Goal: Task Accomplishment & Management: Use online tool/utility

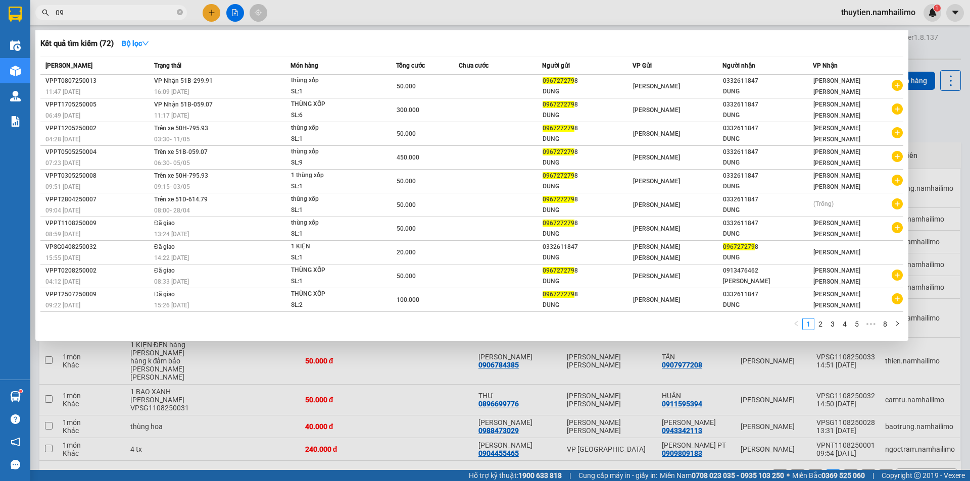
type input "0"
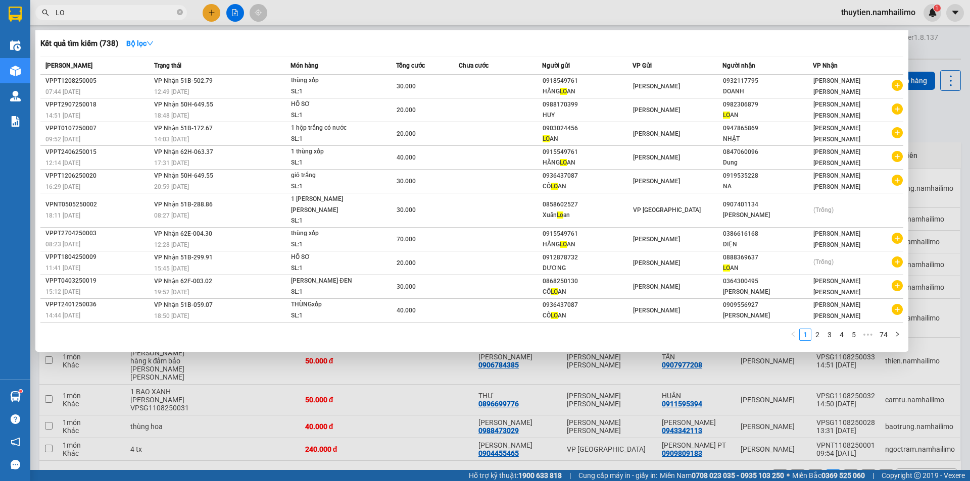
type input "L"
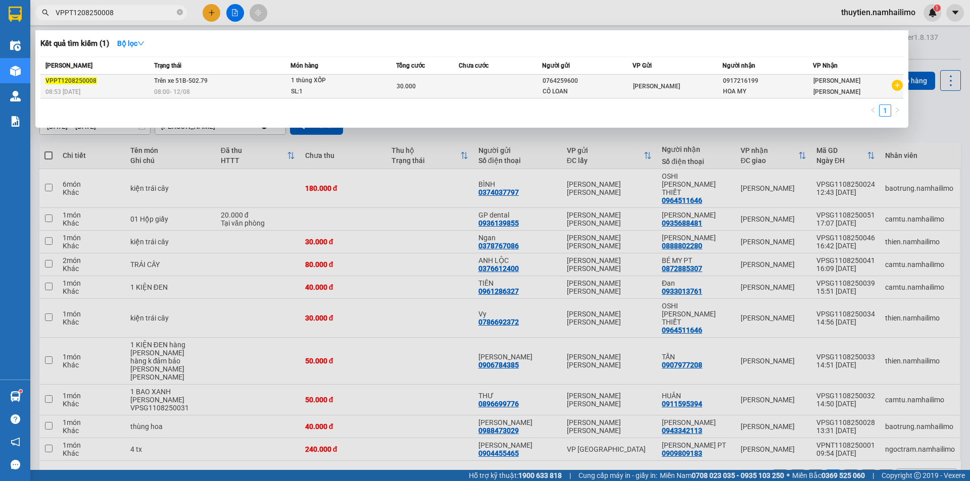
type input "VPPT1208250008"
click at [743, 84] on div "0917216199" at bounding box center [767, 81] width 89 height 11
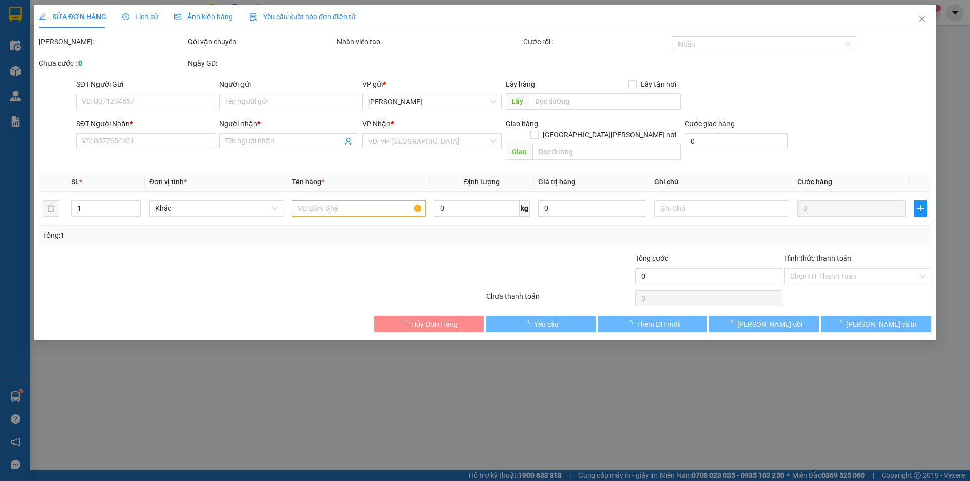
type input "0764259600"
type input "CÔ LOAN"
type input "0917216199"
type input "HOA MY"
type input "30.000"
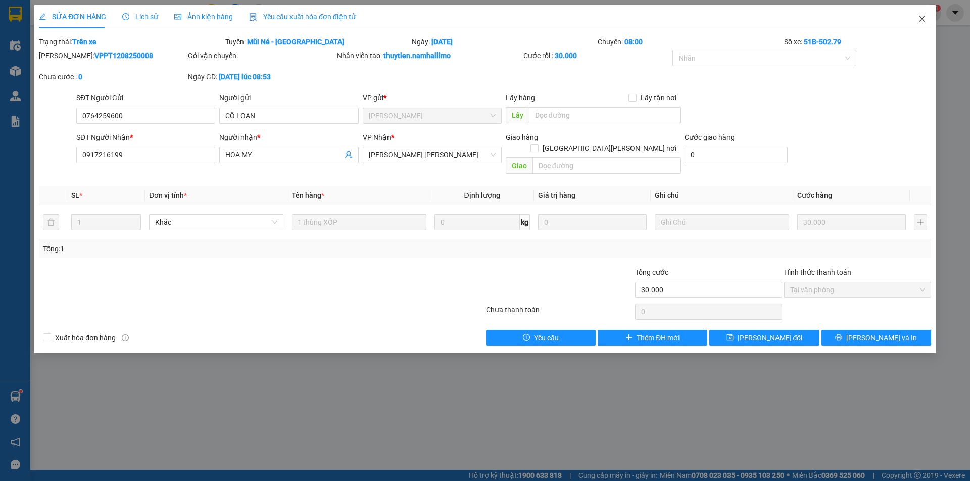
click at [923, 18] on icon "close" at bounding box center [922, 19] width 8 height 8
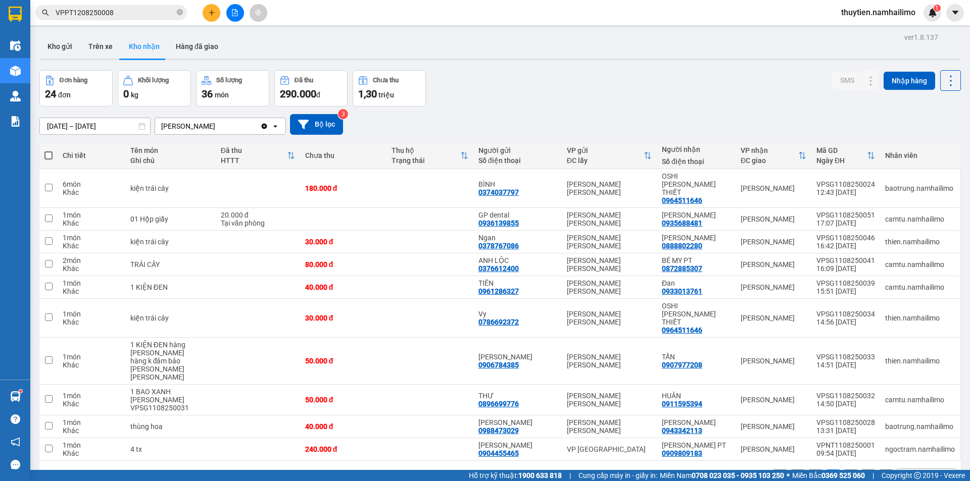
click at [897, 10] on span "thuytien.namhailimo" at bounding box center [878, 12] width 90 height 13
click at [878, 31] on span "Đăng xuất" at bounding box center [883, 31] width 70 height 11
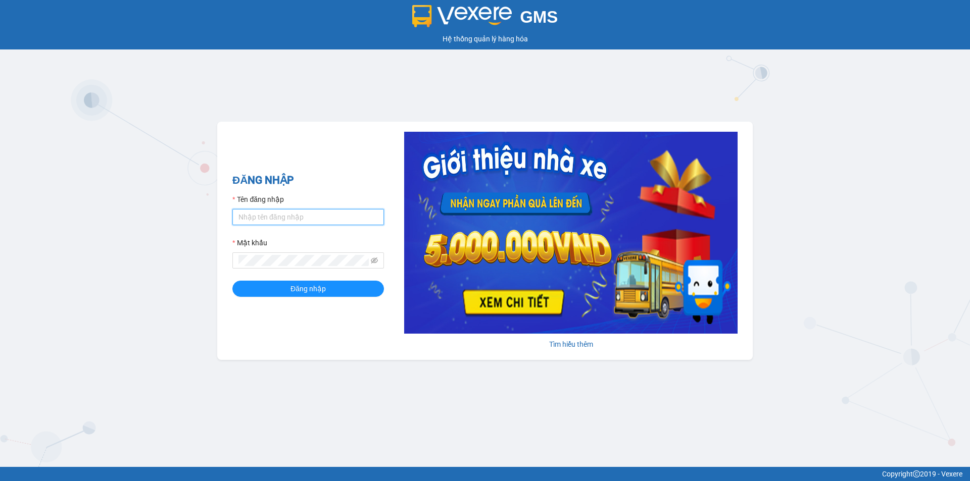
click at [246, 218] on input "Tên đăng nhập" at bounding box center [308, 217] width 152 height 16
type input "ngapt.namhailimo"
click at [350, 287] on button "Đăng nhập" at bounding box center [308, 289] width 152 height 16
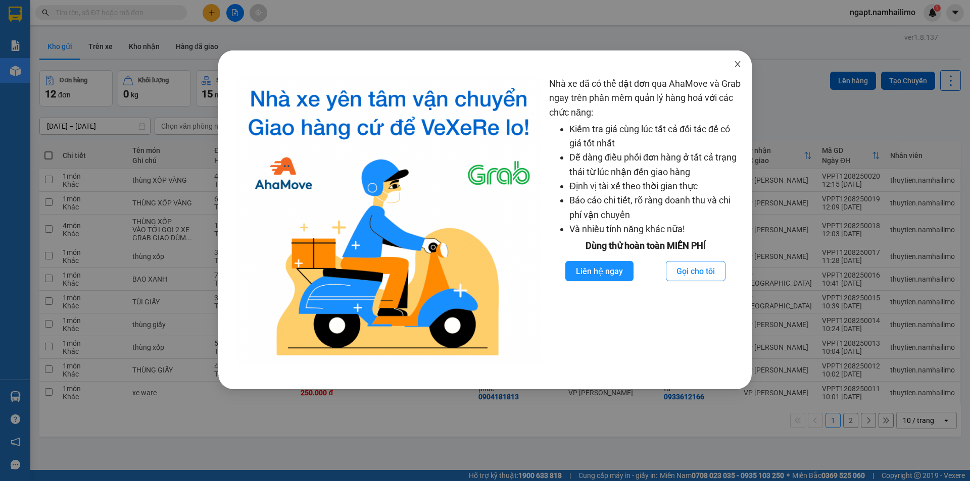
drag, startPoint x: 738, startPoint y: 67, endPoint x: 723, endPoint y: 63, distance: 15.7
click at [738, 66] on icon "close" at bounding box center [737, 64] width 8 height 8
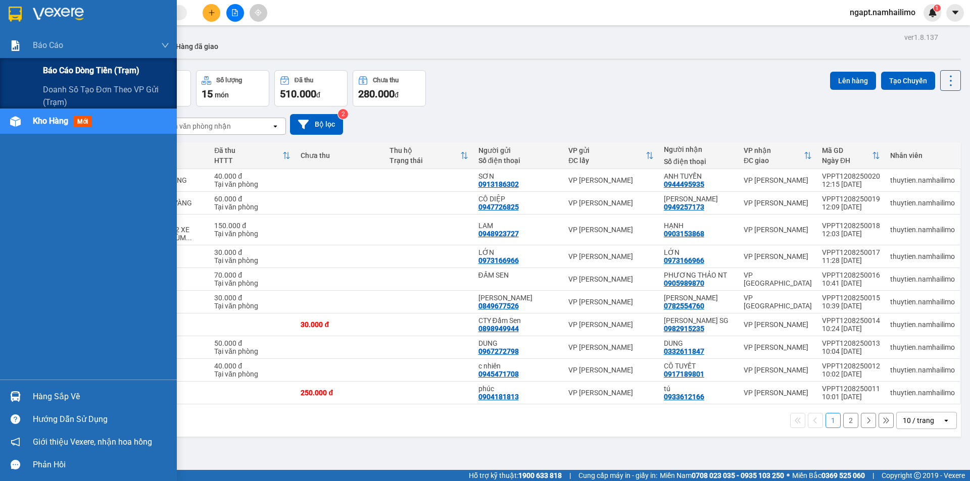
click at [74, 71] on span "Báo cáo dòng tiền (trạm)" at bounding box center [91, 70] width 96 height 13
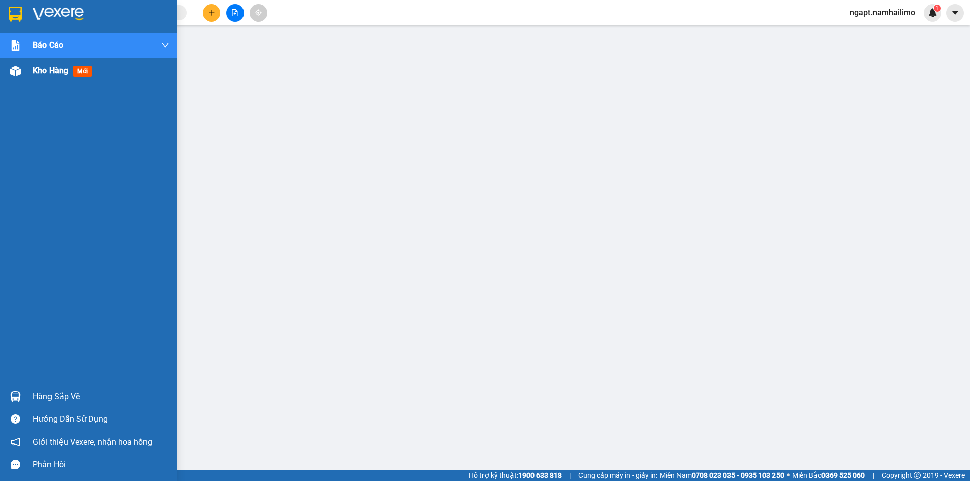
click at [24, 72] on div at bounding box center [16, 71] width 18 height 18
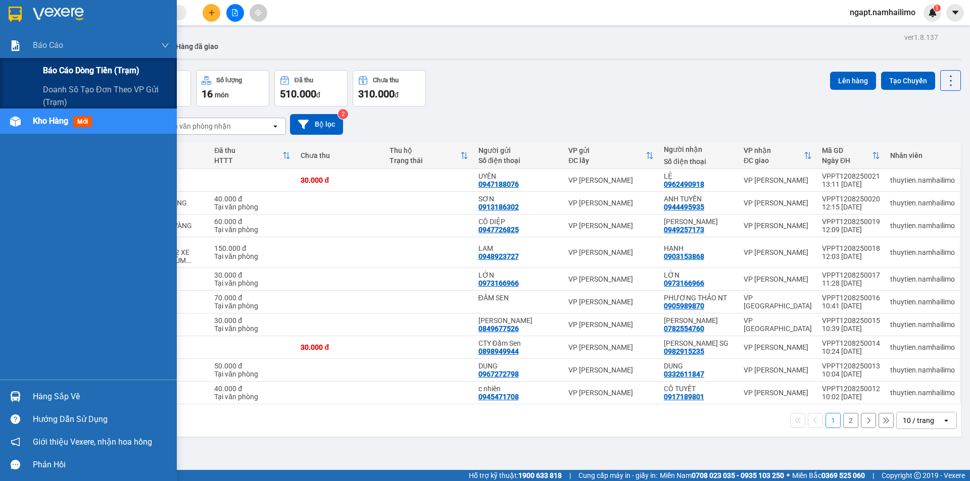
click at [83, 68] on span "Báo cáo dòng tiền (trạm)" at bounding box center [91, 70] width 96 height 13
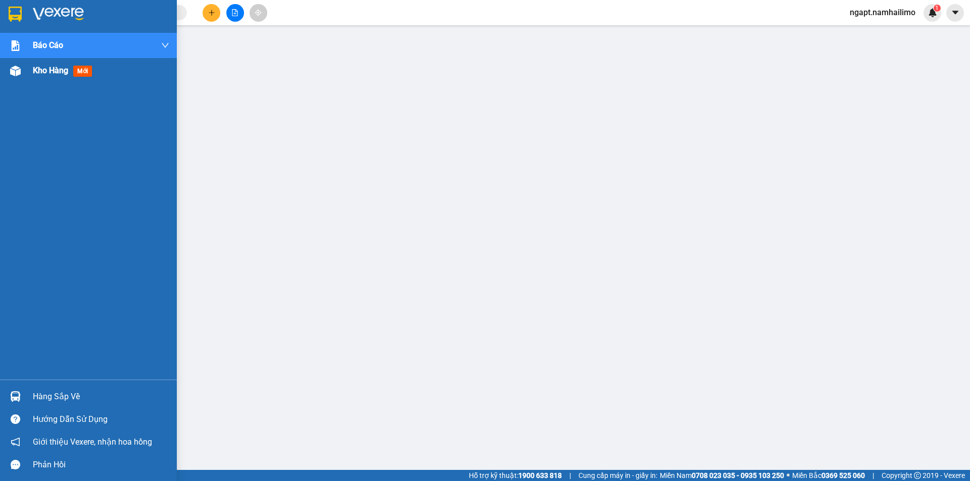
click at [49, 74] on span "Kho hàng" at bounding box center [50, 71] width 35 height 10
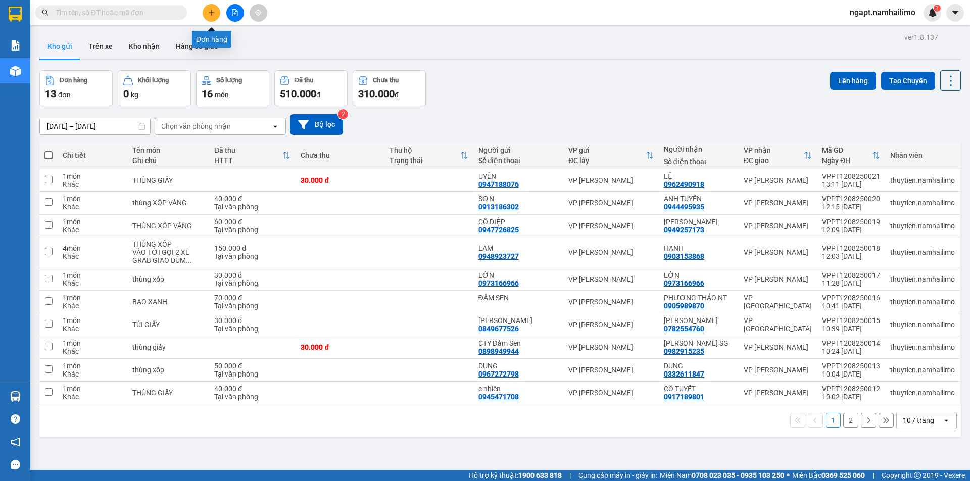
click at [207, 13] on button at bounding box center [212, 13] width 18 height 18
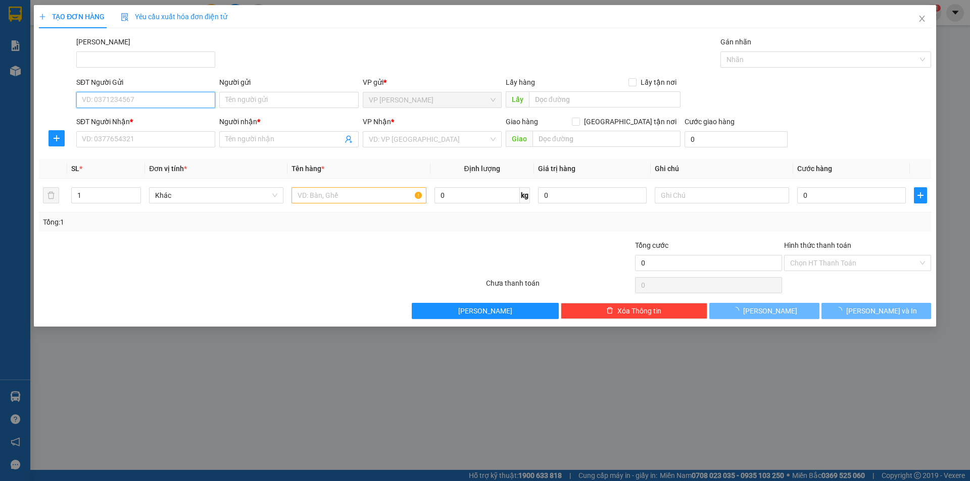
click at [168, 99] on input "SĐT Người Gửi" at bounding box center [145, 100] width 139 height 16
type input "0987970787"
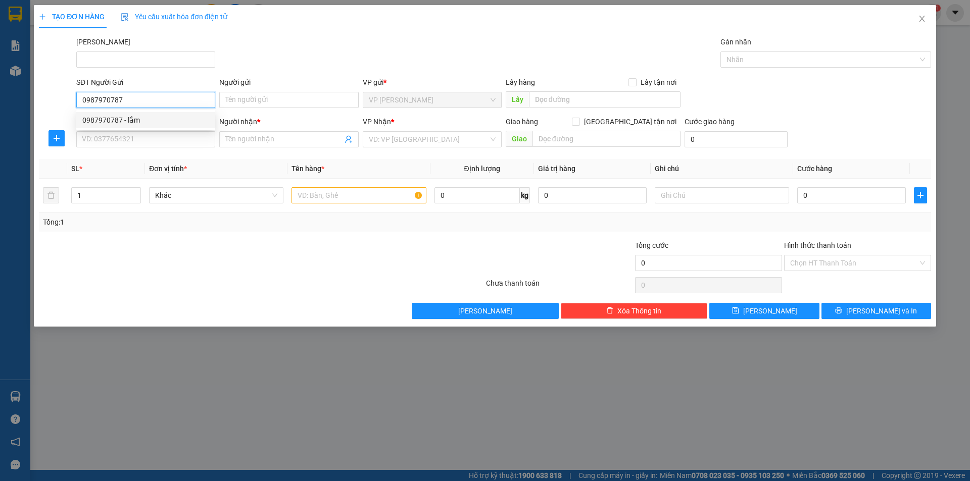
click at [157, 117] on div "0987970787 - lắm" at bounding box center [145, 120] width 127 height 11
type input "lắm"
type input "0375618949"
type input "VY"
type input "50.000"
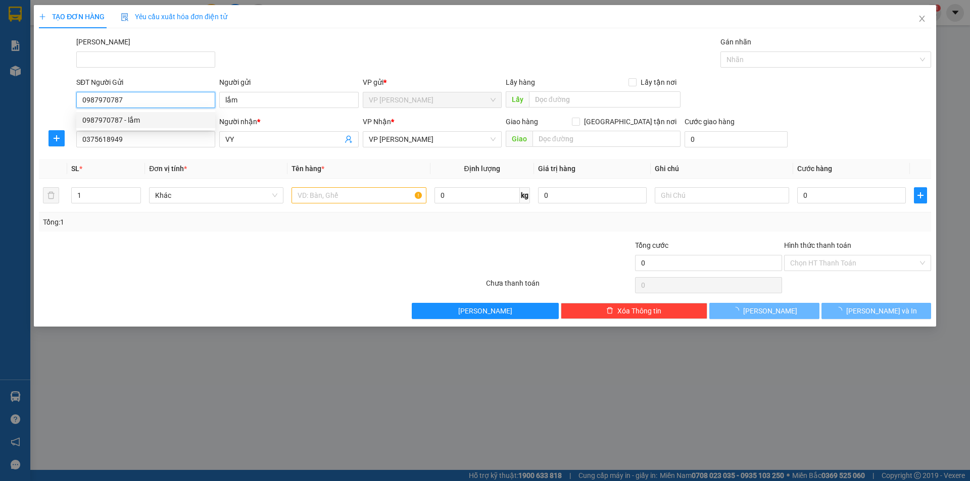
type input "50.000"
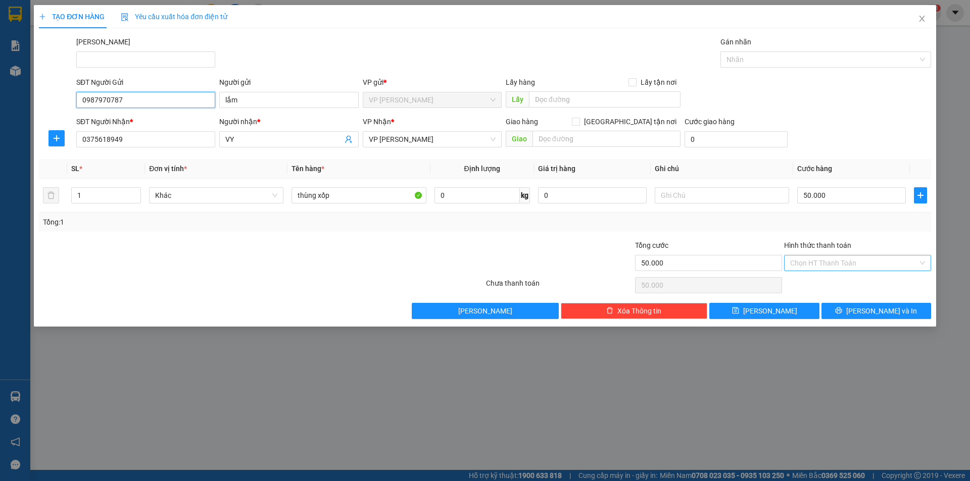
type input "0987970787"
click at [863, 266] on input "Hình thức thanh toán" at bounding box center [854, 263] width 128 height 15
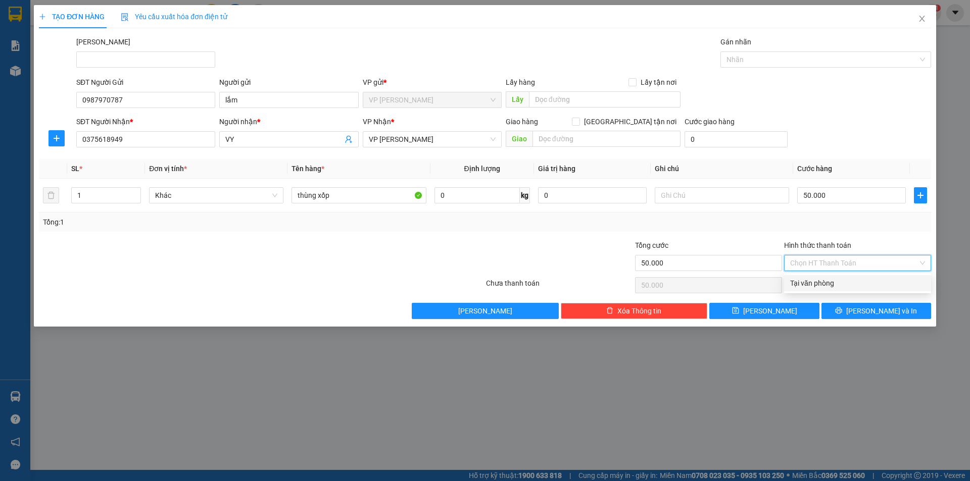
click at [846, 287] on div "Tại văn phòng" at bounding box center [857, 283] width 135 height 11
type input "0"
click at [862, 317] on button "[PERSON_NAME] và In" at bounding box center [876, 311] width 110 height 16
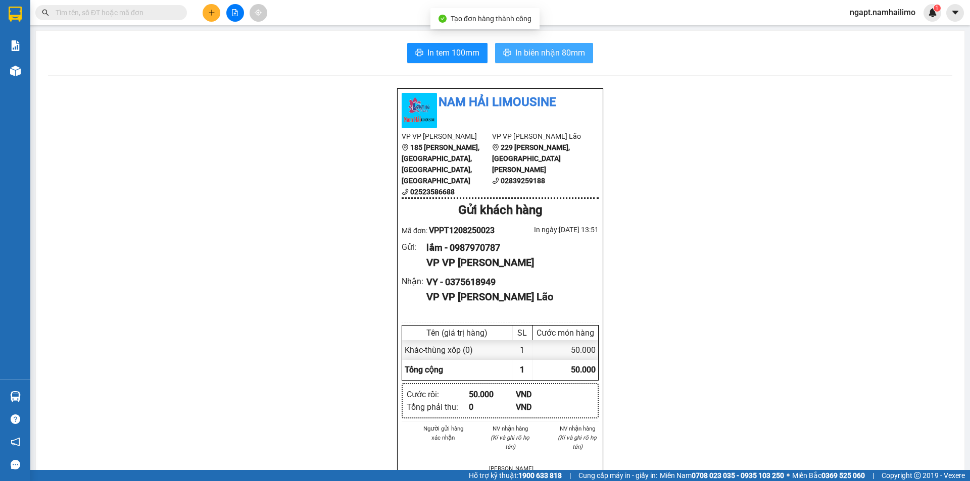
click at [560, 55] on span "In biên nhận 80mm" at bounding box center [550, 52] width 70 height 13
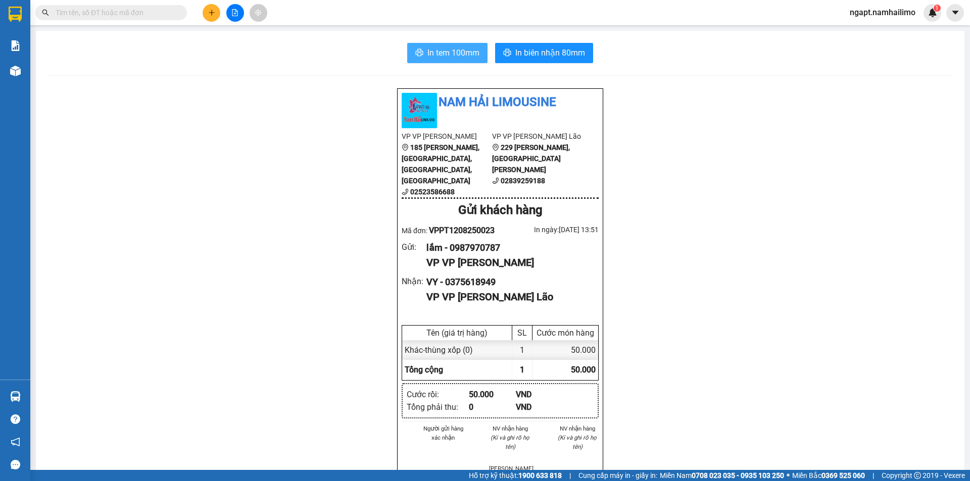
click at [449, 52] on span "In tem 100mm" at bounding box center [453, 52] width 52 height 13
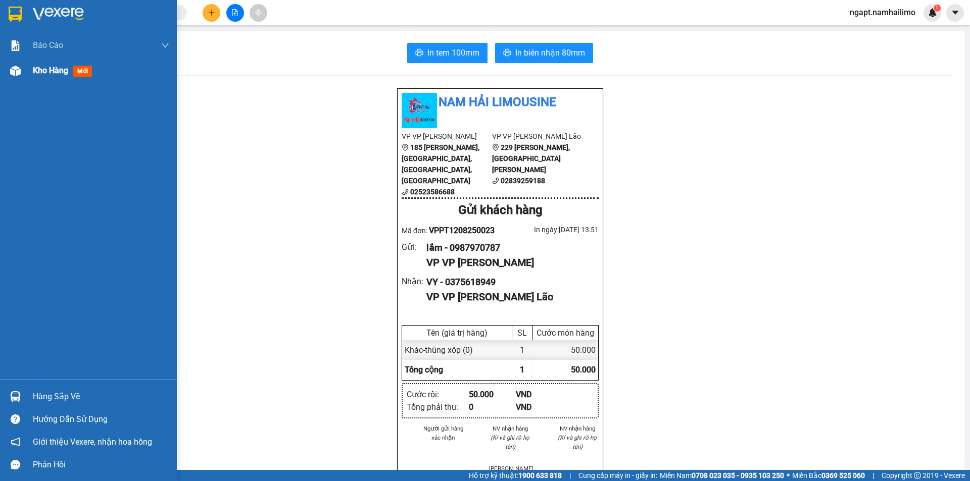
click at [36, 72] on span "Kho hàng" at bounding box center [50, 71] width 35 height 10
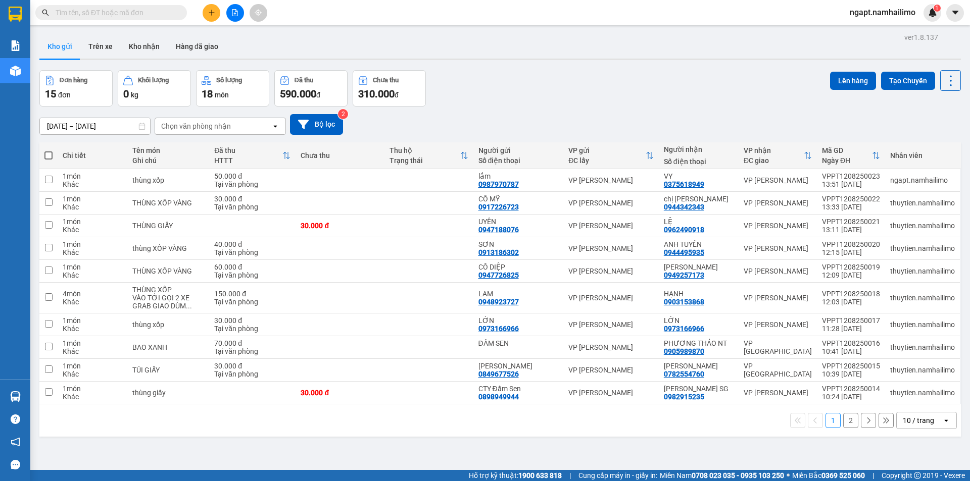
click at [53, 51] on button "Kho gửi" at bounding box center [59, 46] width 41 height 24
click at [843, 420] on button "2" at bounding box center [850, 420] width 15 height 15
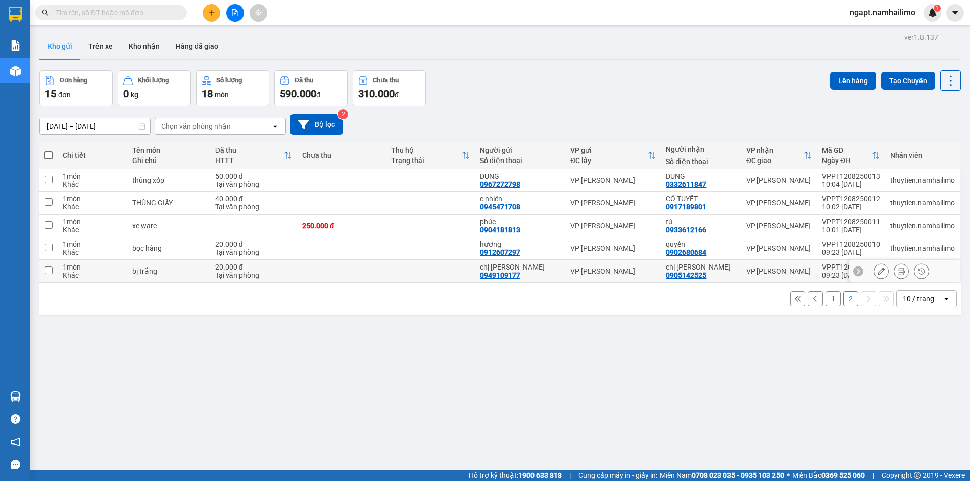
click at [46, 270] on input "checkbox" at bounding box center [49, 271] width 8 height 8
checkbox input "true"
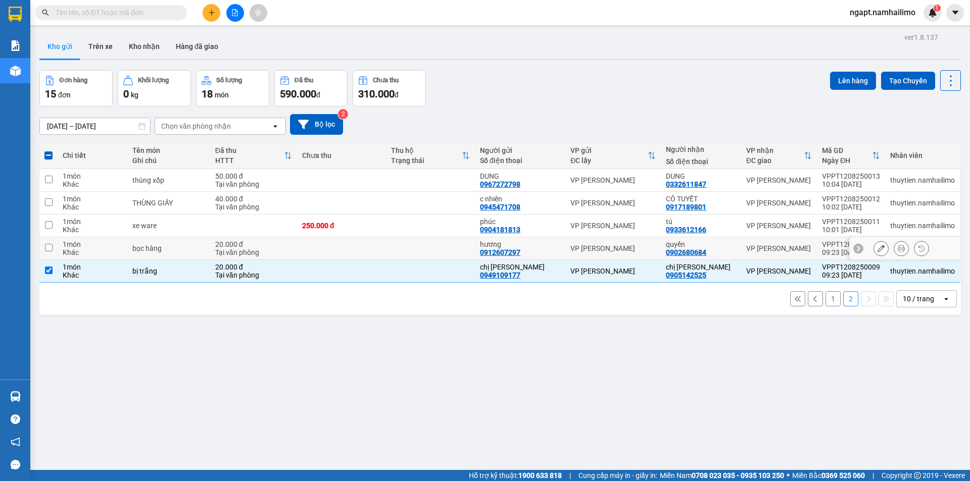
click at [46, 249] on input "checkbox" at bounding box center [49, 248] width 8 height 8
checkbox input "true"
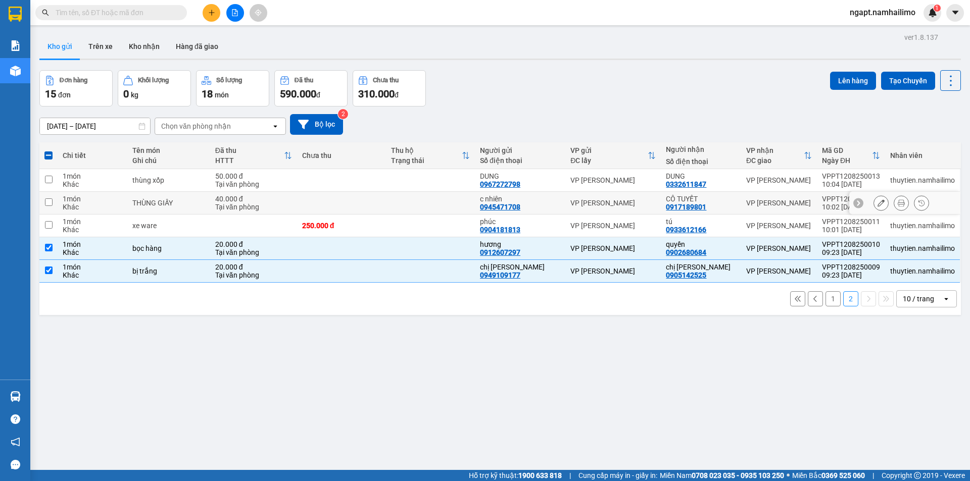
drag, startPoint x: 52, startPoint y: 203, endPoint x: 52, endPoint y: 180, distance: 22.2
click at [52, 201] on input "checkbox" at bounding box center [49, 203] width 8 height 8
checkbox input "true"
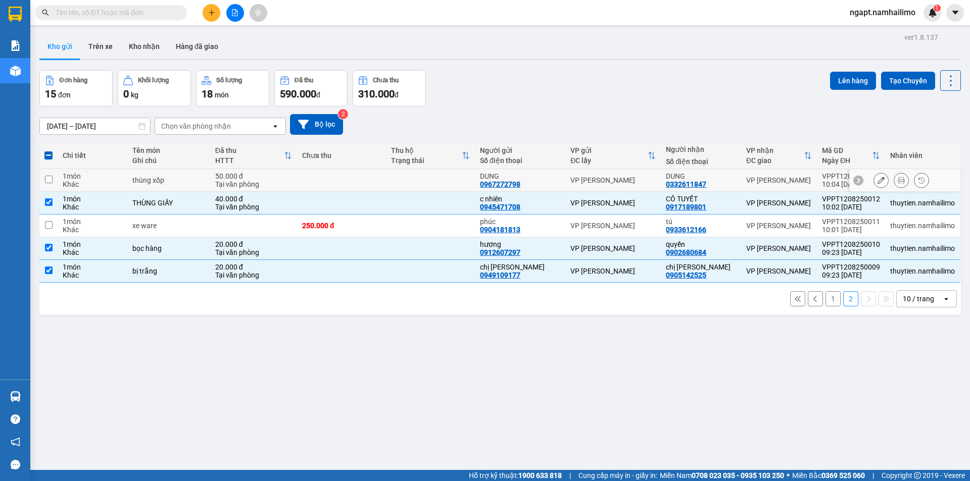
click at [54, 171] on td at bounding box center [48, 180] width 18 height 23
checkbox input "true"
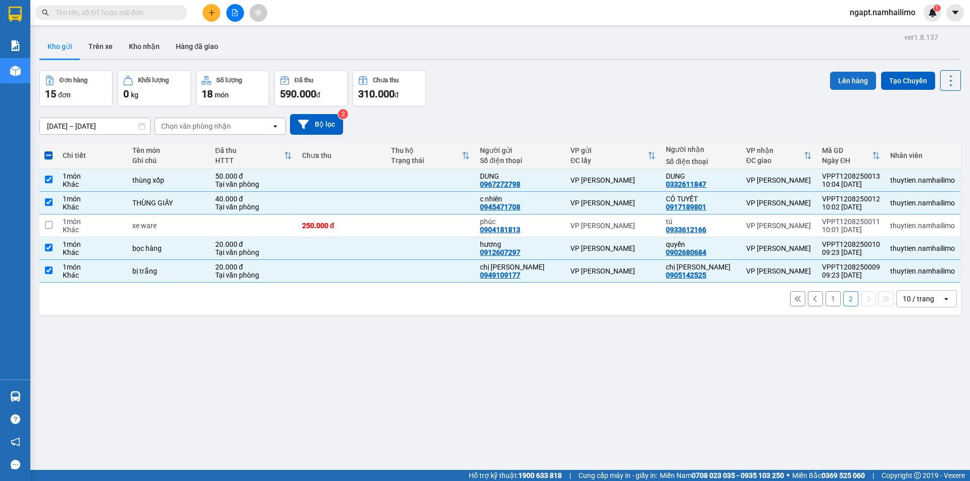
click at [846, 79] on button "Lên hàng" at bounding box center [853, 81] width 46 height 18
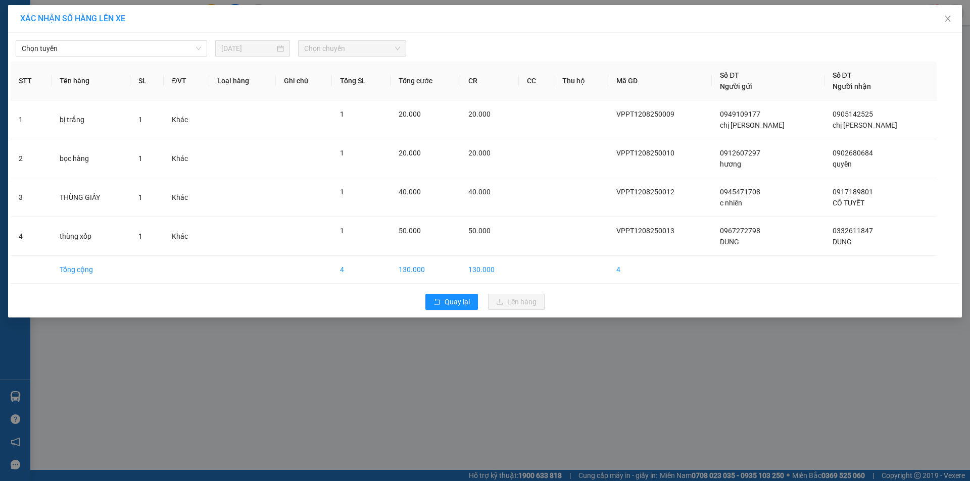
click at [157, 39] on div "Chọn tuyến [DATE] Chọn chuyến" at bounding box center [485, 45] width 949 height 21
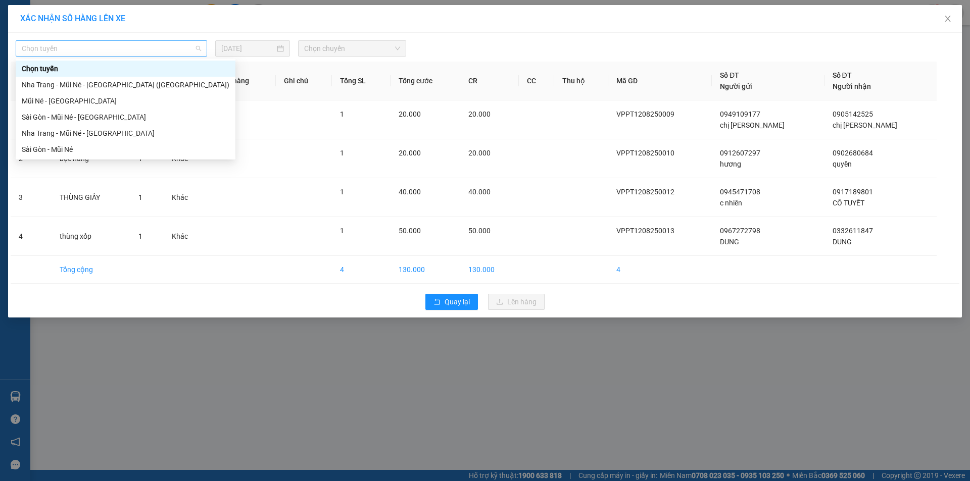
click at [155, 41] on span "Chọn tuyến" at bounding box center [111, 48] width 179 height 15
click at [64, 101] on div "Mũi Né - [GEOGRAPHIC_DATA]" at bounding box center [126, 100] width 208 height 11
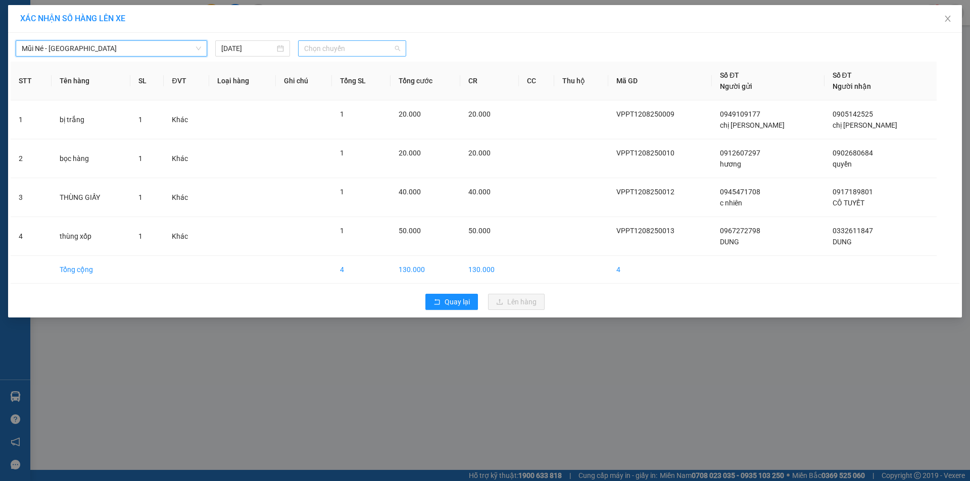
click at [391, 48] on span "Chọn chuyến" at bounding box center [352, 48] width 96 height 15
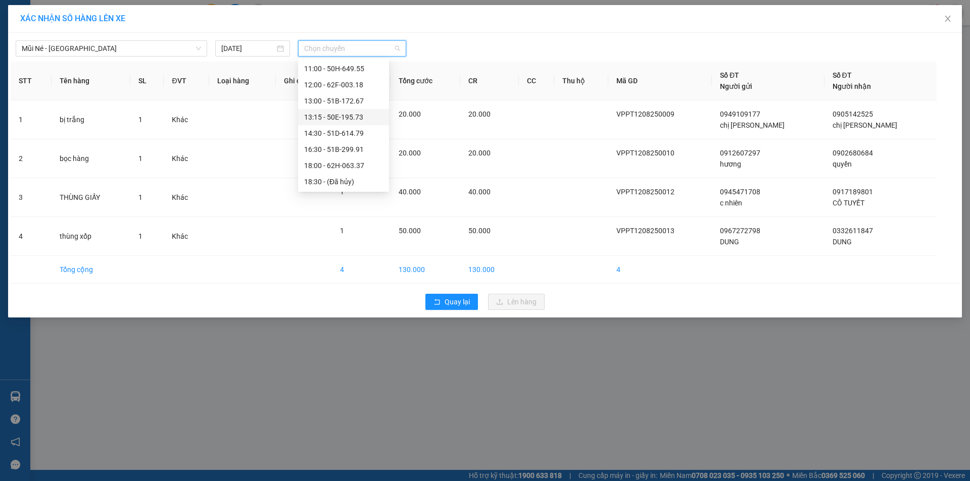
scroll to position [30, 0]
click at [358, 117] on div "09:15 - 50H-638.28" at bounding box center [343, 119] width 79 height 11
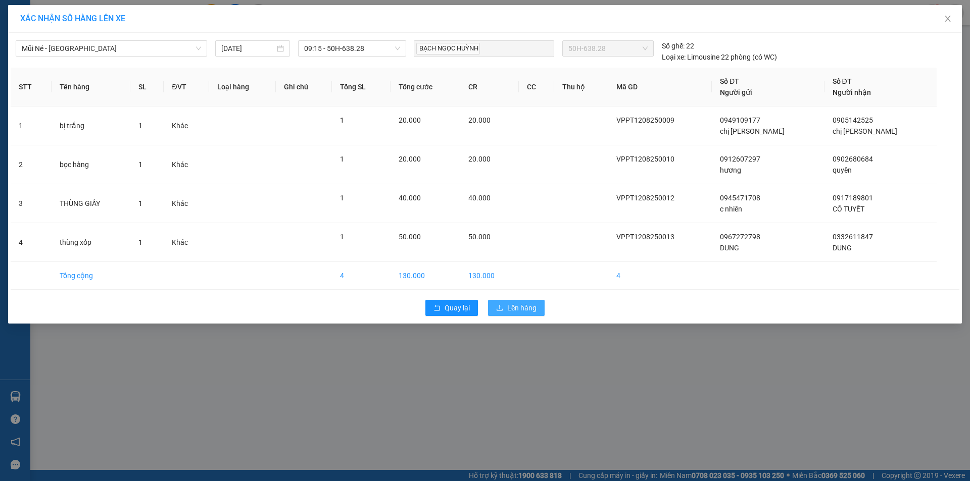
click at [513, 312] on span "Lên hàng" at bounding box center [521, 308] width 29 height 11
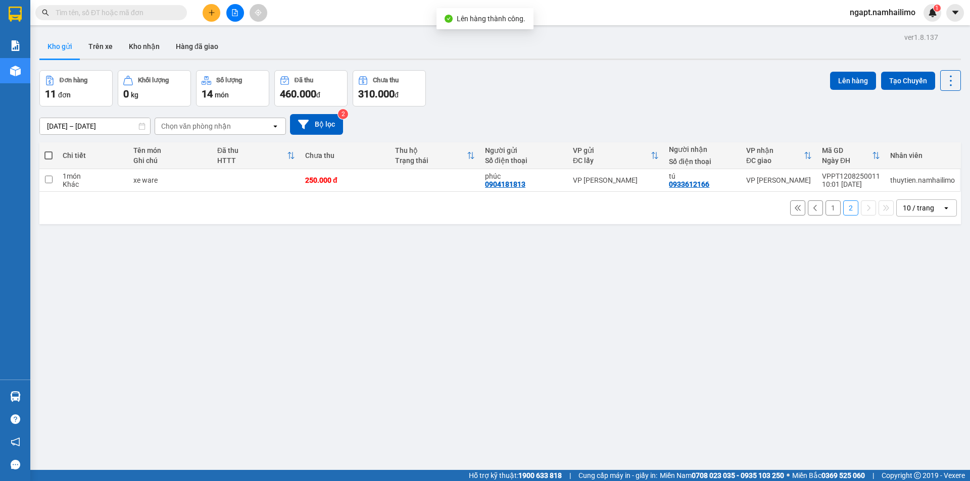
click at [825, 212] on button "1" at bounding box center [832, 208] width 15 height 15
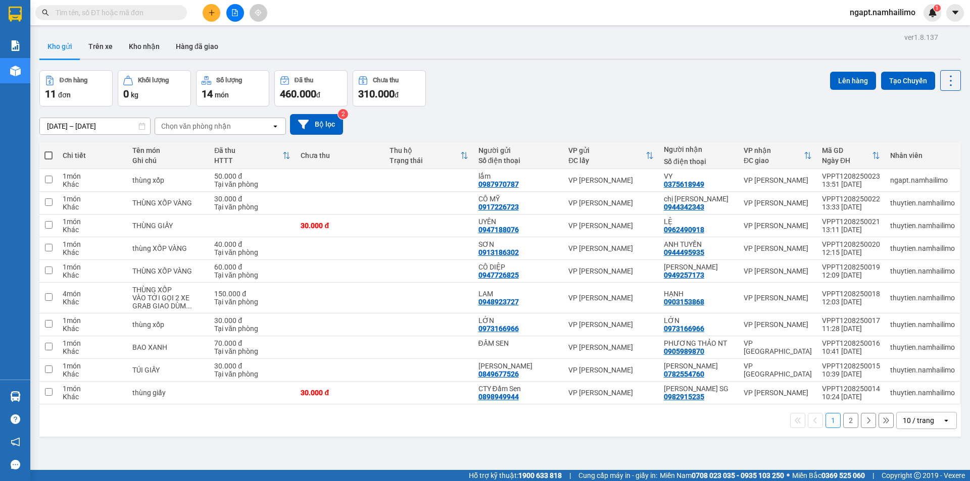
click at [846, 421] on button "2" at bounding box center [850, 420] width 15 height 15
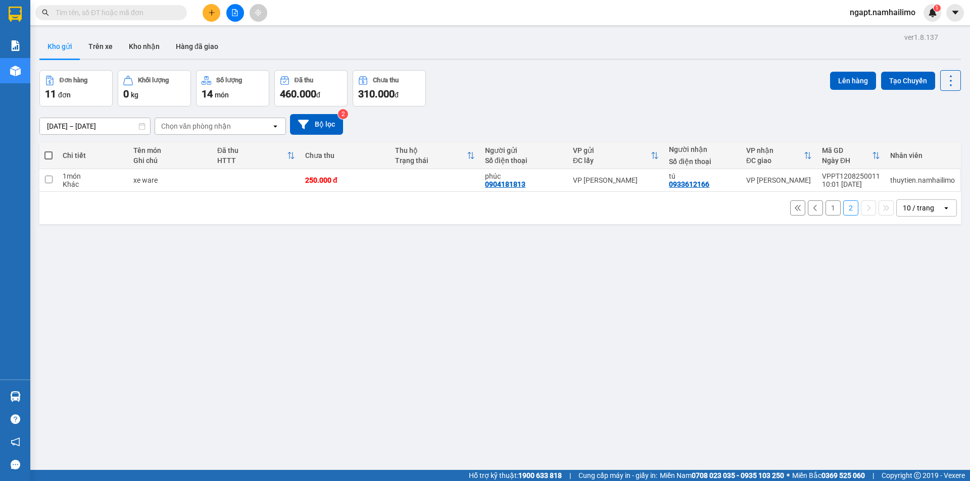
click at [825, 216] on div "1 2 10 / trang open" at bounding box center [499, 208] width 913 height 17
click at [825, 212] on button "1" at bounding box center [832, 208] width 15 height 15
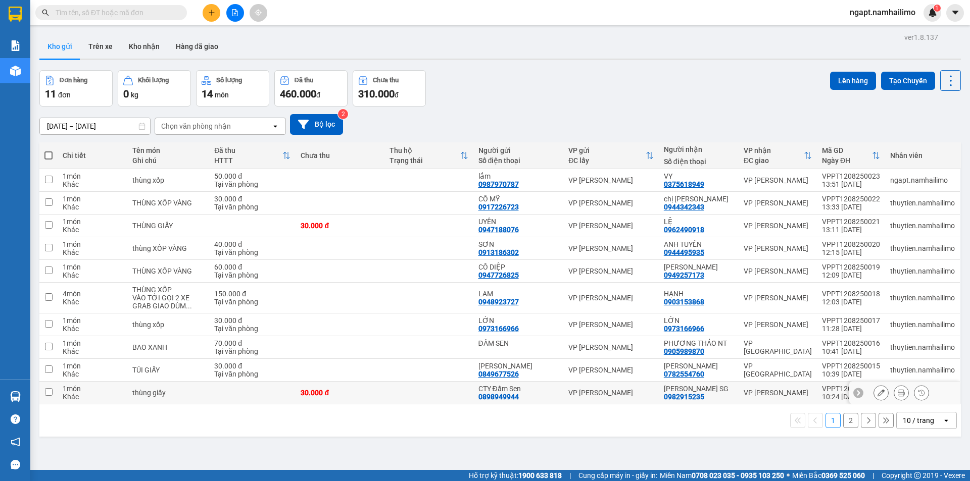
click at [53, 395] on td at bounding box center [48, 393] width 18 height 23
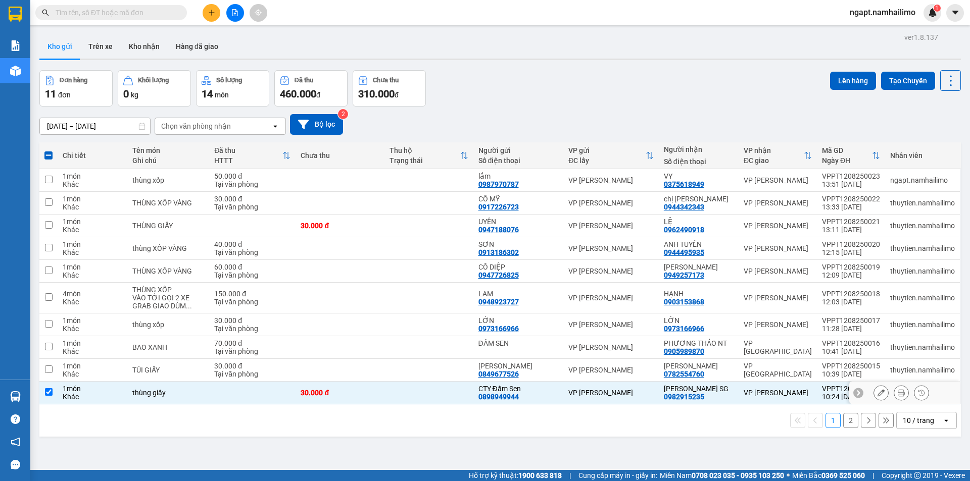
click at [45, 393] on input "checkbox" at bounding box center [49, 392] width 8 height 8
checkbox input "false"
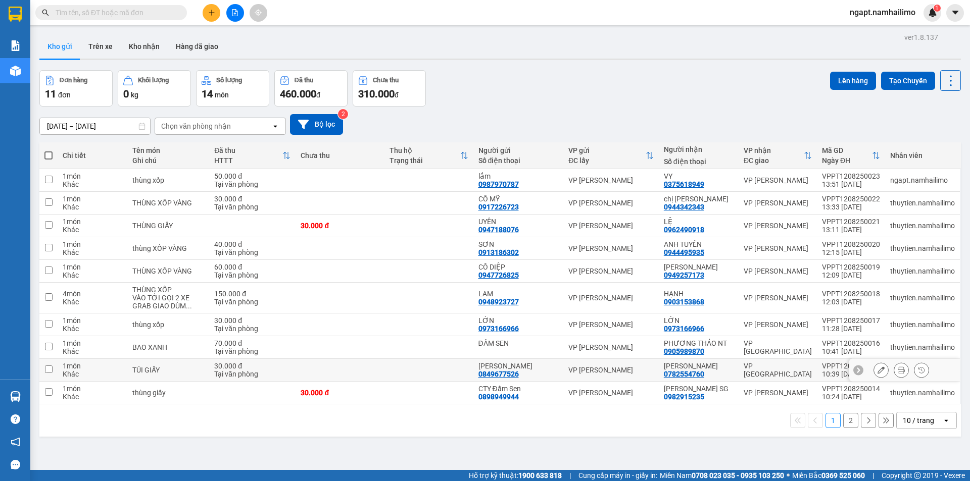
click at [52, 374] on td at bounding box center [48, 370] width 18 height 23
checkbox input "true"
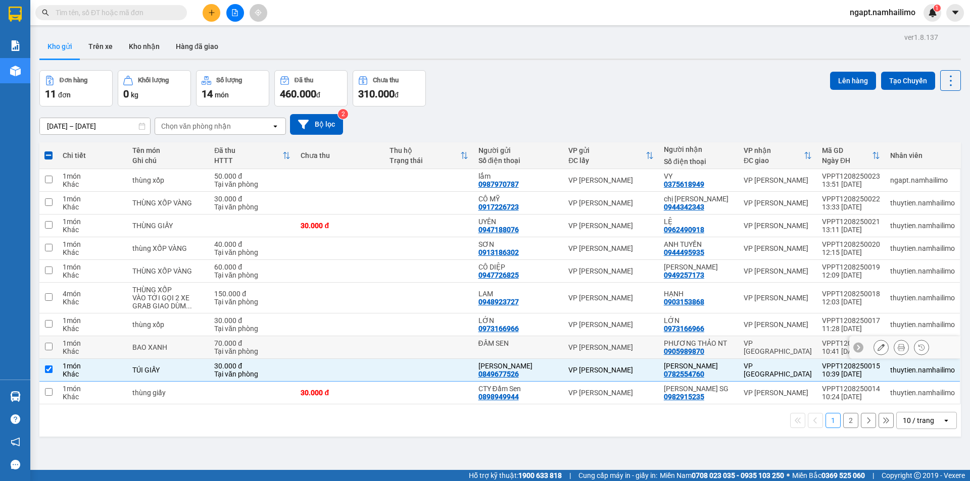
click at [47, 343] on input "checkbox" at bounding box center [49, 347] width 8 height 8
checkbox input "true"
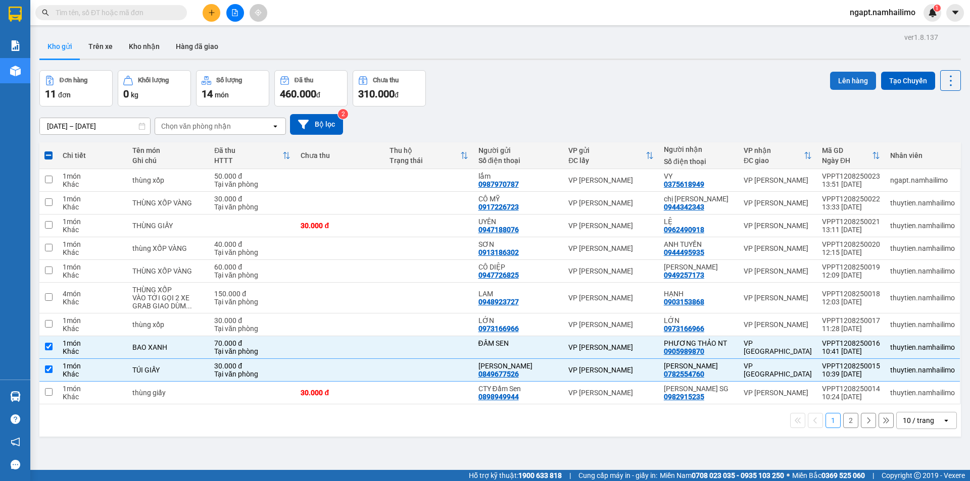
click at [840, 82] on button "Lên hàng" at bounding box center [853, 81] width 46 height 18
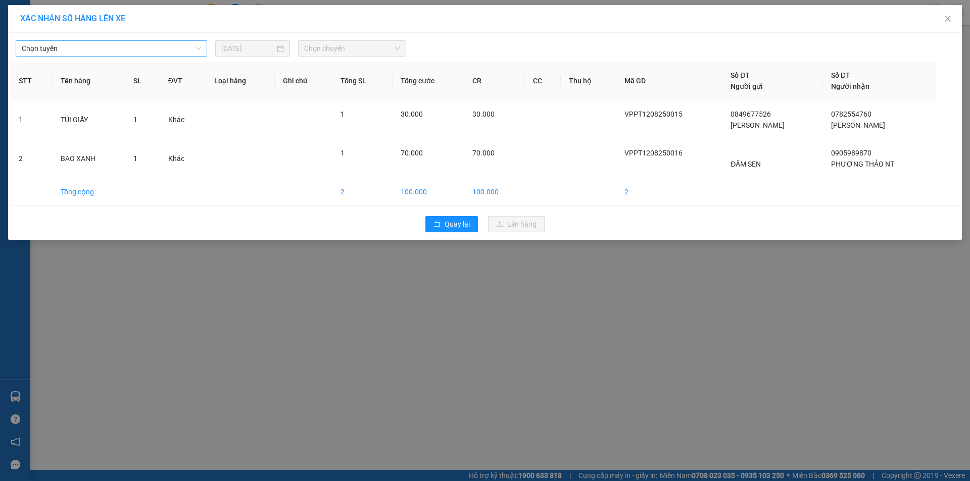
click at [181, 47] on span "Chọn tuyến" at bounding box center [111, 48] width 179 height 15
click at [951, 21] on icon "close" at bounding box center [948, 19] width 8 height 8
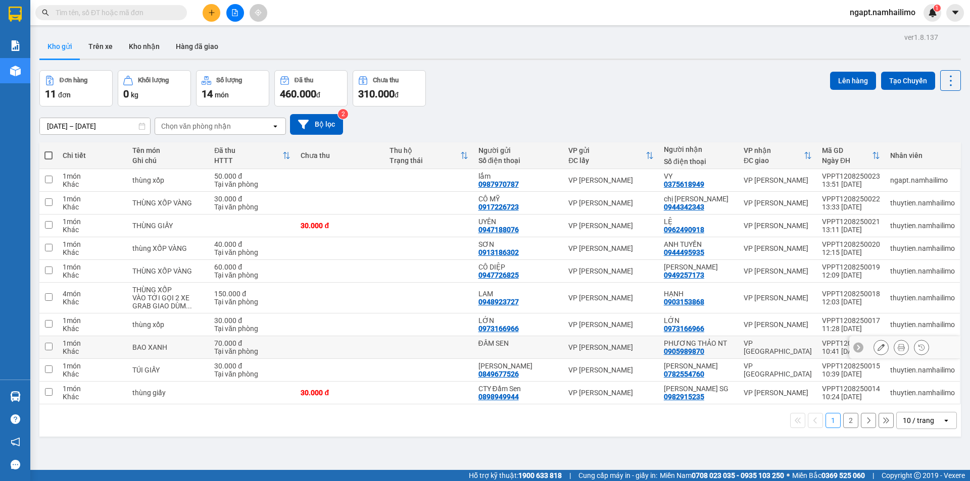
click at [53, 348] on td at bounding box center [48, 347] width 18 height 23
checkbox input "true"
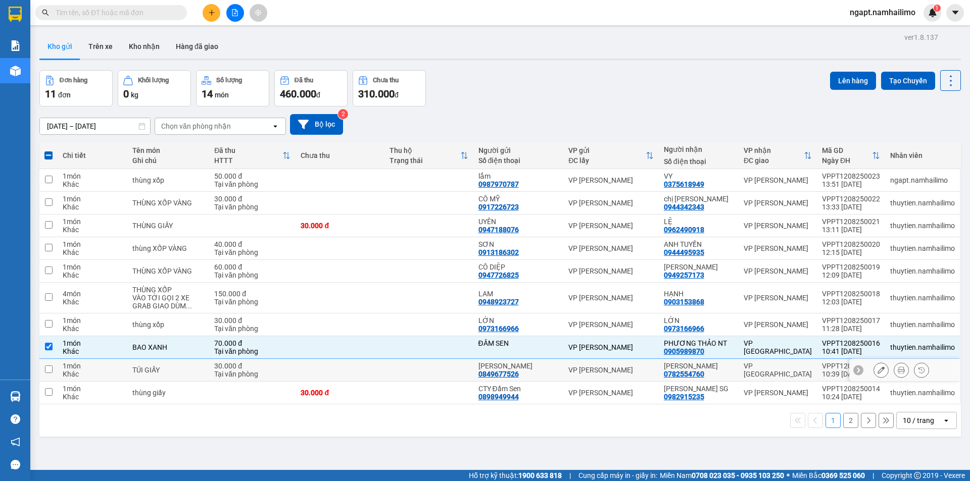
click at [49, 370] on input "checkbox" at bounding box center [49, 370] width 8 height 8
checkbox input "true"
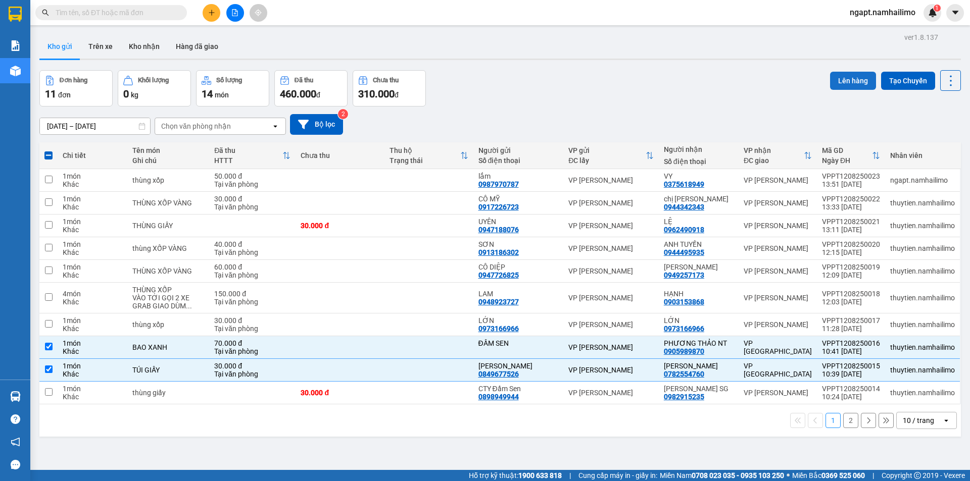
click at [843, 80] on button "Lên hàng" at bounding box center [853, 81] width 46 height 18
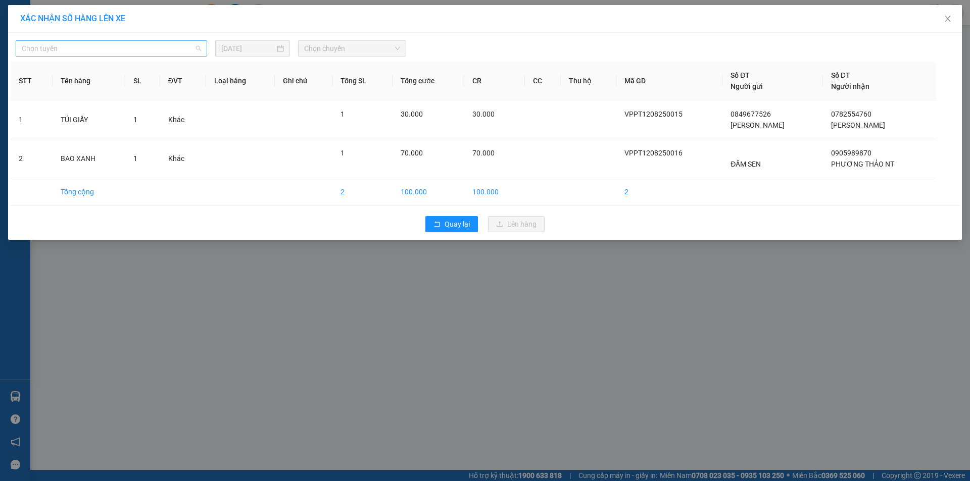
click at [131, 48] on span "Chọn tuyến" at bounding box center [111, 48] width 179 height 15
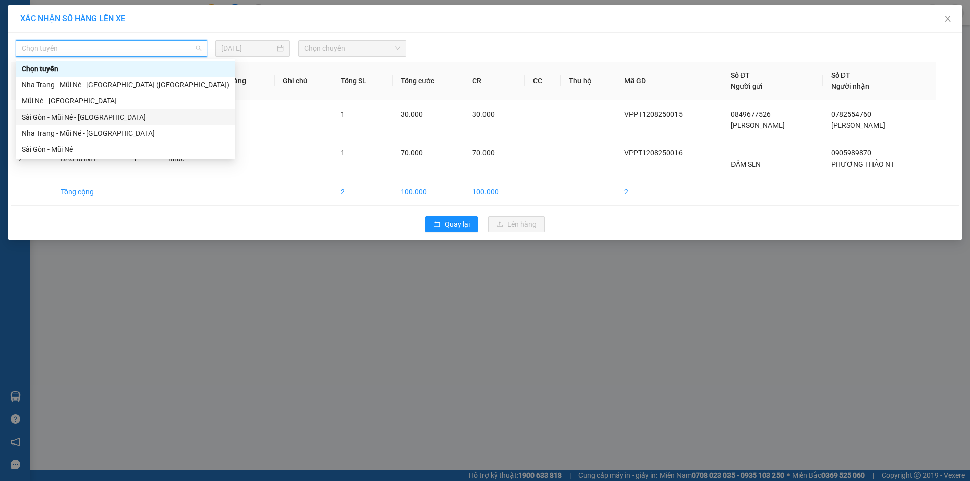
click at [90, 118] on div "Sài Gòn - Mũi Né - [GEOGRAPHIC_DATA]" at bounding box center [126, 117] width 208 height 11
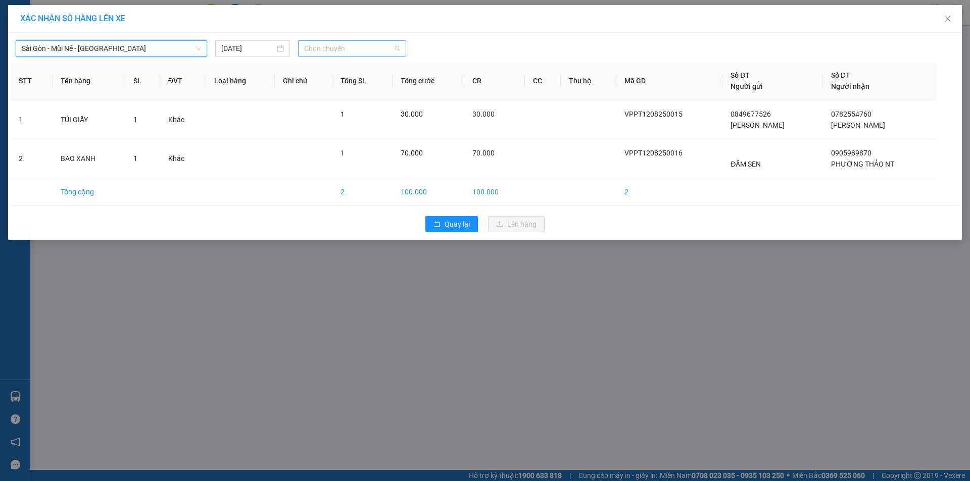
click at [367, 52] on span "Chọn chuyến" at bounding box center [352, 48] width 96 height 15
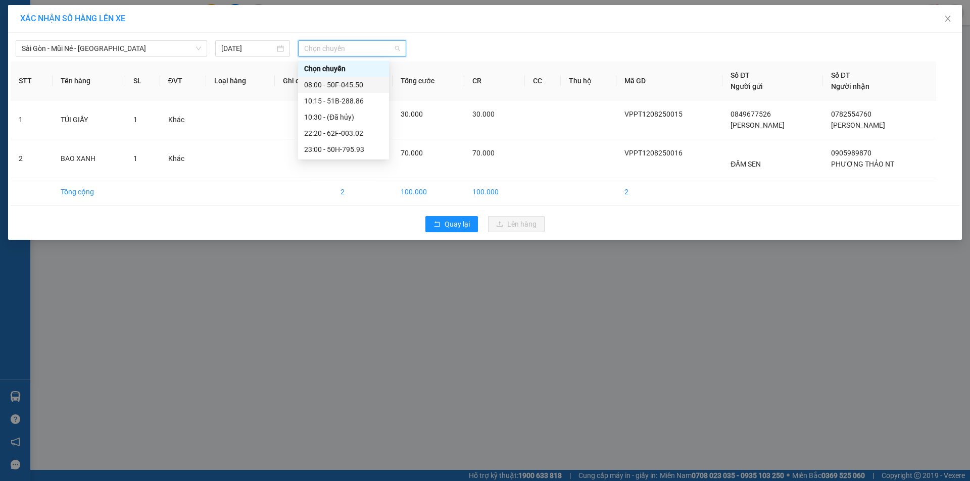
click at [359, 86] on div "08:00 - 50F-045.50" at bounding box center [343, 84] width 79 height 11
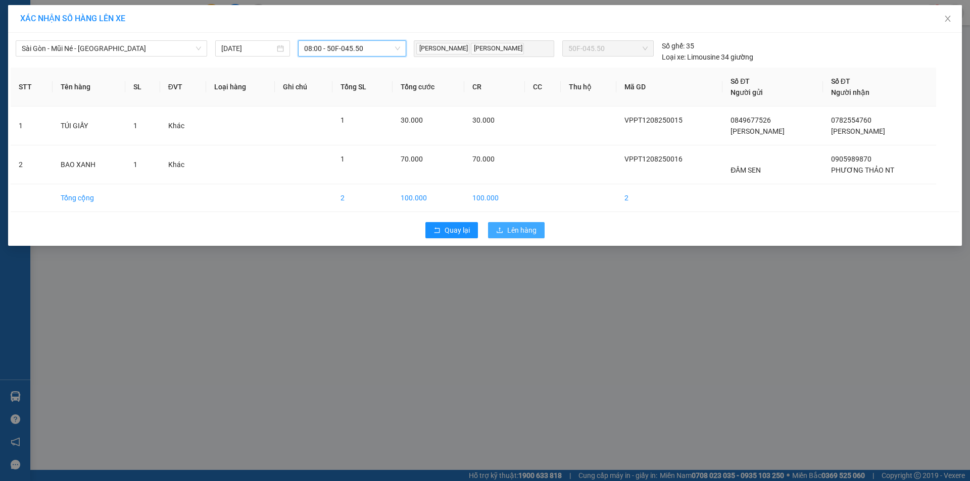
click at [526, 230] on span "Lên hàng" at bounding box center [521, 230] width 29 height 11
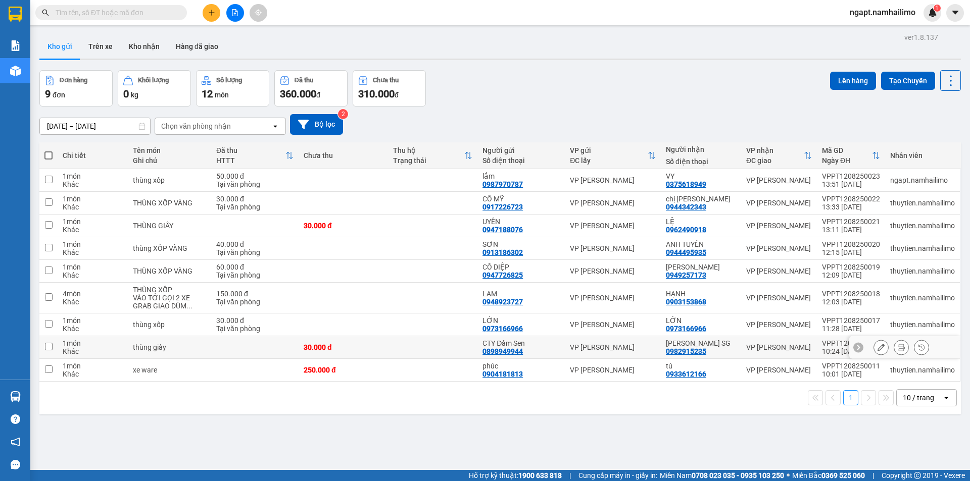
click at [49, 348] on input "checkbox" at bounding box center [49, 347] width 8 height 8
checkbox input "true"
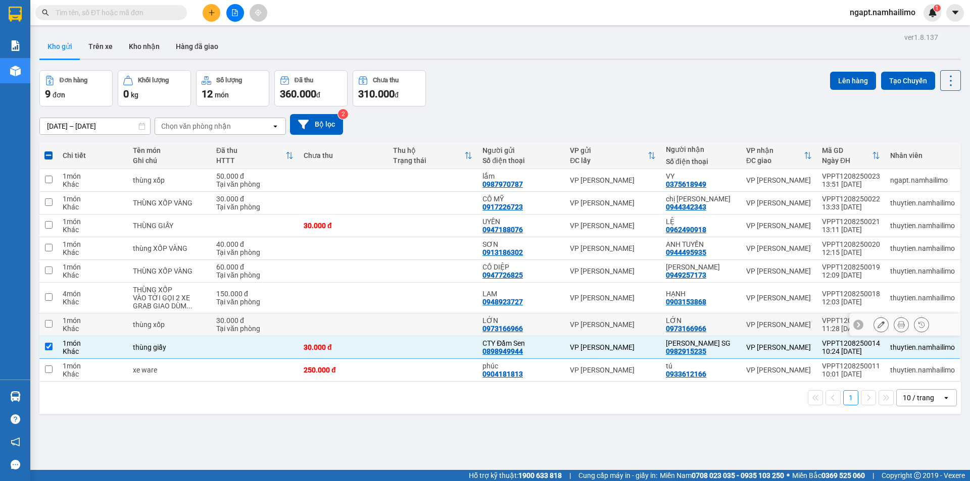
click at [51, 324] on input "checkbox" at bounding box center [49, 324] width 8 height 8
checkbox input "true"
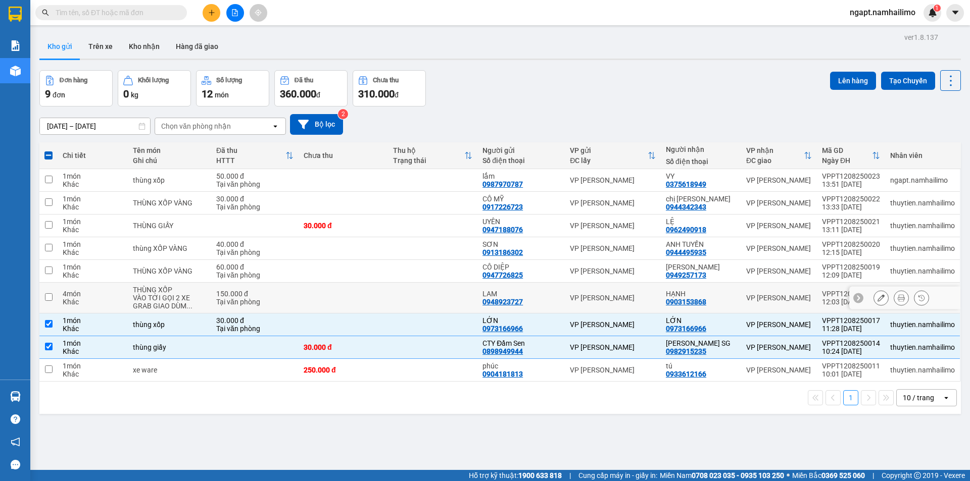
click at [48, 296] on input "checkbox" at bounding box center [49, 297] width 8 height 8
checkbox input "true"
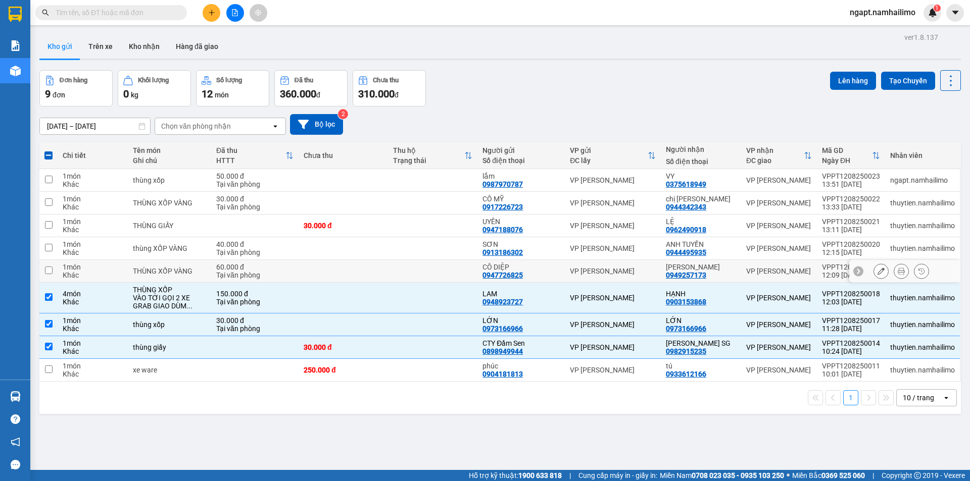
click at [47, 273] on input "checkbox" at bounding box center [49, 271] width 8 height 8
checkbox input "true"
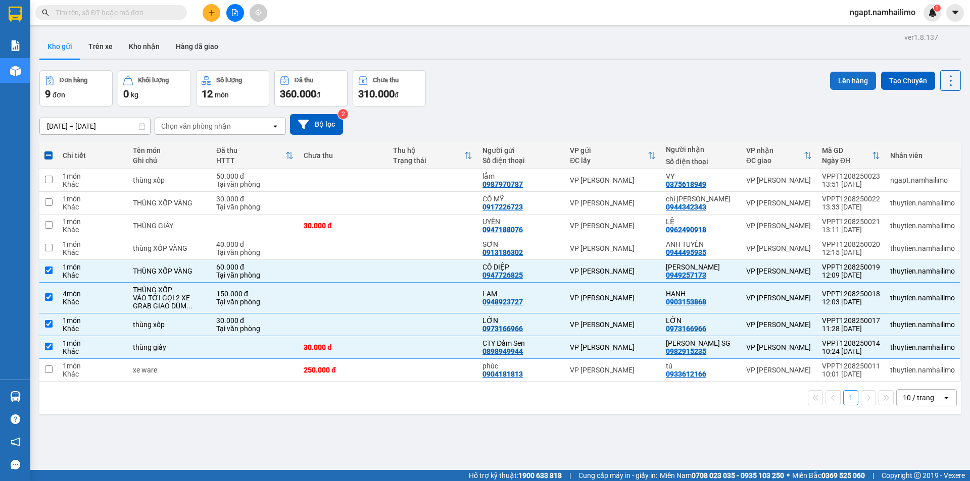
click at [845, 78] on button "Lên hàng" at bounding box center [853, 81] width 46 height 18
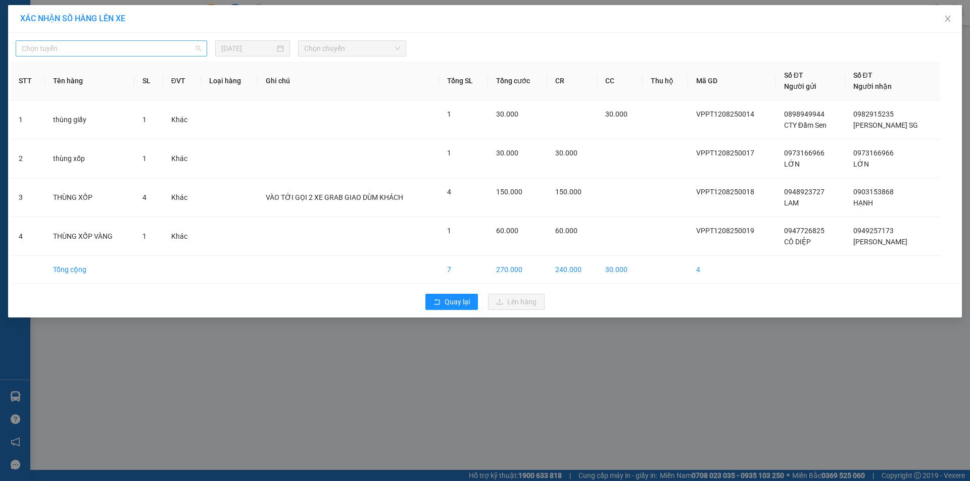
click at [191, 51] on span "Chọn tuyến" at bounding box center [111, 48] width 179 height 15
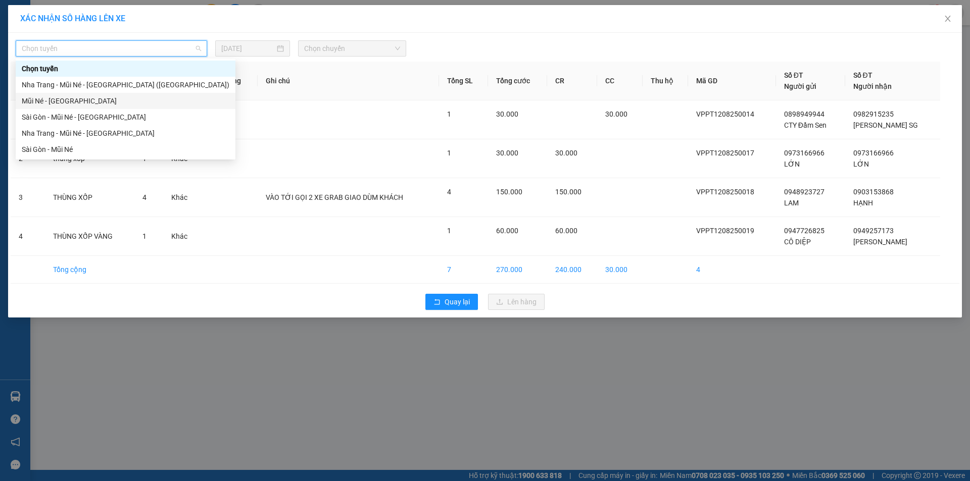
click at [84, 101] on div "Mũi Né - [GEOGRAPHIC_DATA]" at bounding box center [126, 100] width 208 height 11
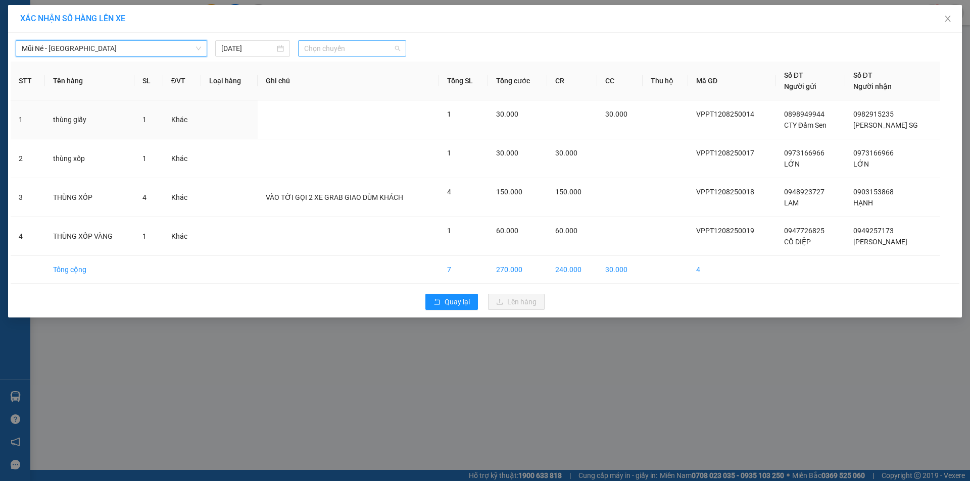
click at [379, 50] on span "Chọn chuyến" at bounding box center [352, 48] width 96 height 15
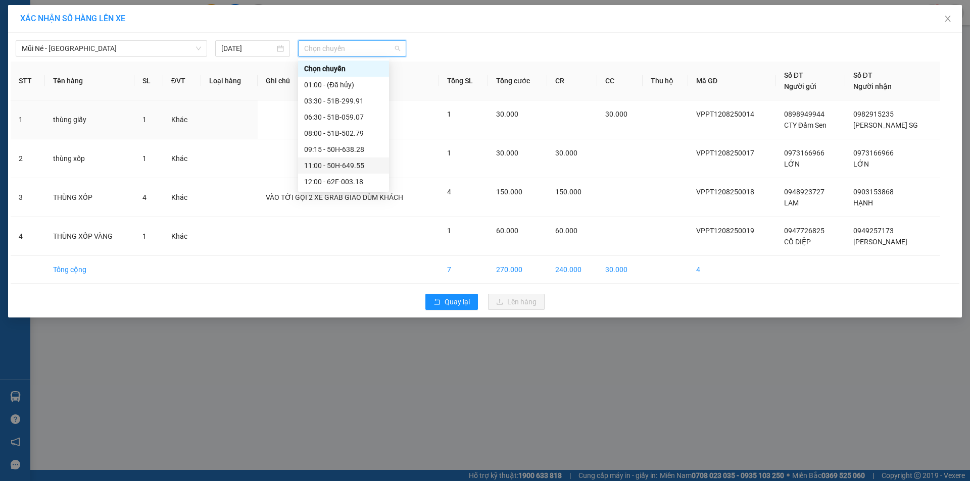
click at [354, 165] on div "11:00 - 50H-649.55" at bounding box center [343, 165] width 79 height 11
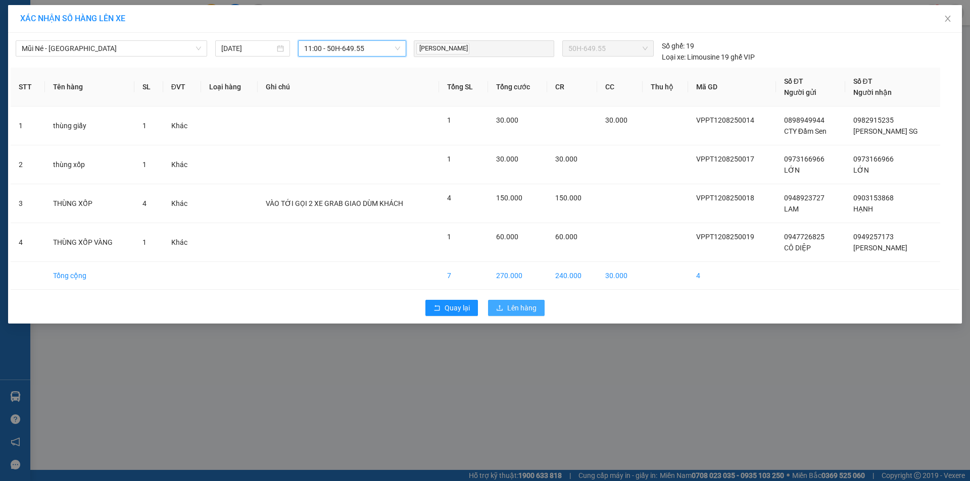
click at [523, 307] on span "Lên hàng" at bounding box center [521, 308] width 29 height 11
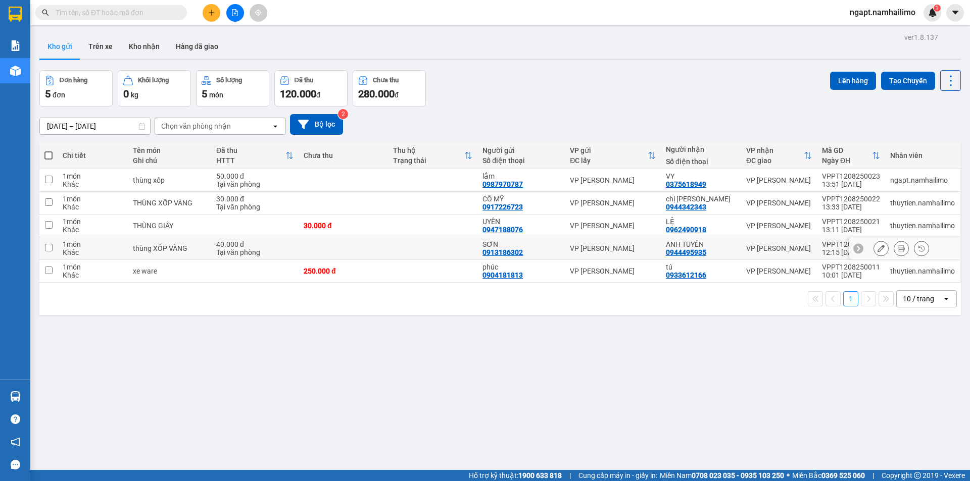
click at [48, 249] on input "checkbox" at bounding box center [49, 248] width 8 height 8
checkbox input "true"
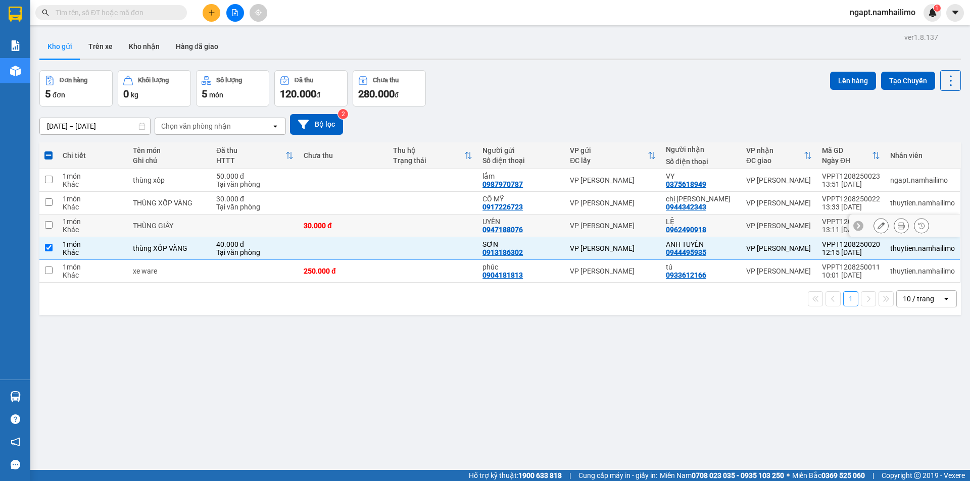
click at [50, 226] on input "checkbox" at bounding box center [49, 225] width 8 height 8
checkbox input "true"
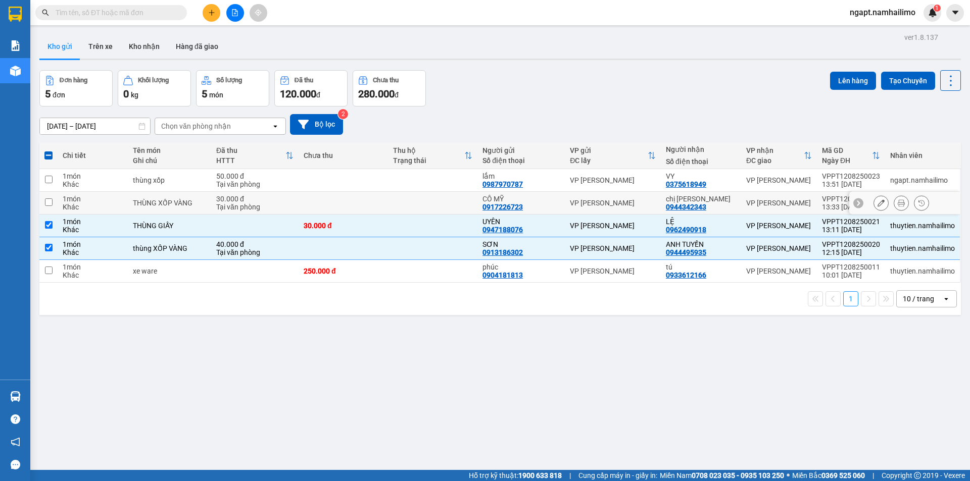
click at [53, 202] on td at bounding box center [48, 203] width 18 height 23
checkbox input "true"
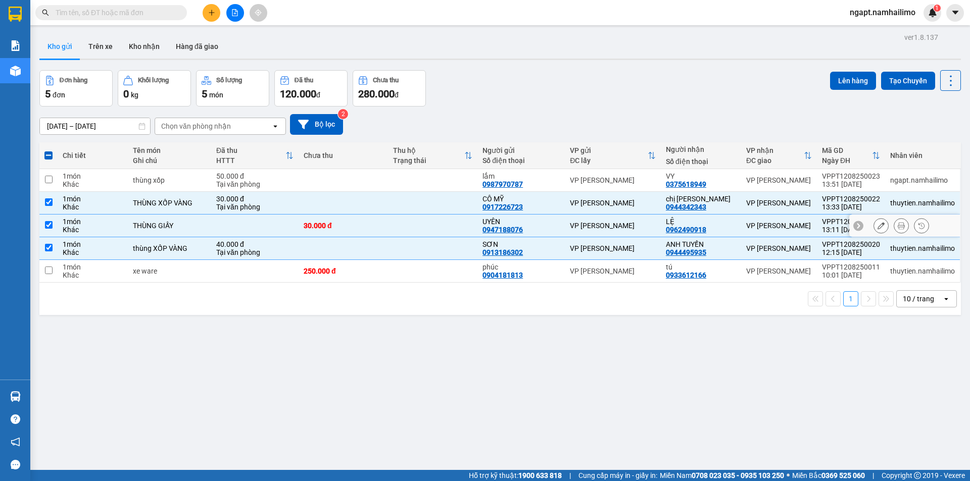
click at [50, 221] on input "checkbox" at bounding box center [49, 225] width 8 height 8
checkbox input "false"
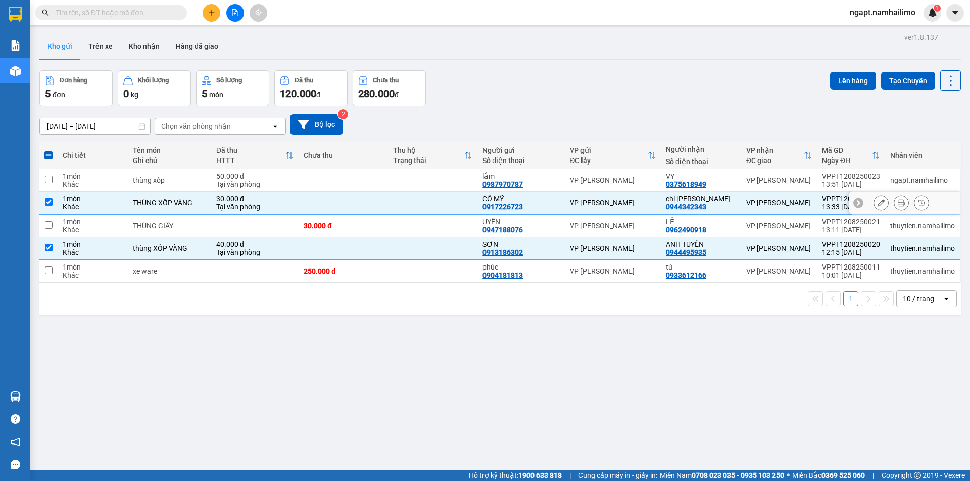
click at [53, 204] on td at bounding box center [48, 203] width 18 height 23
checkbox input "false"
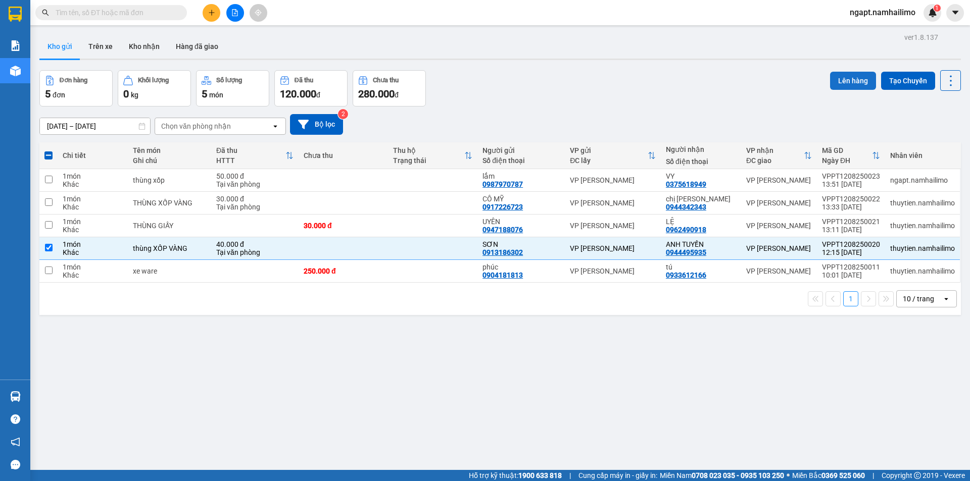
click at [853, 79] on button "Lên hàng" at bounding box center [853, 81] width 46 height 18
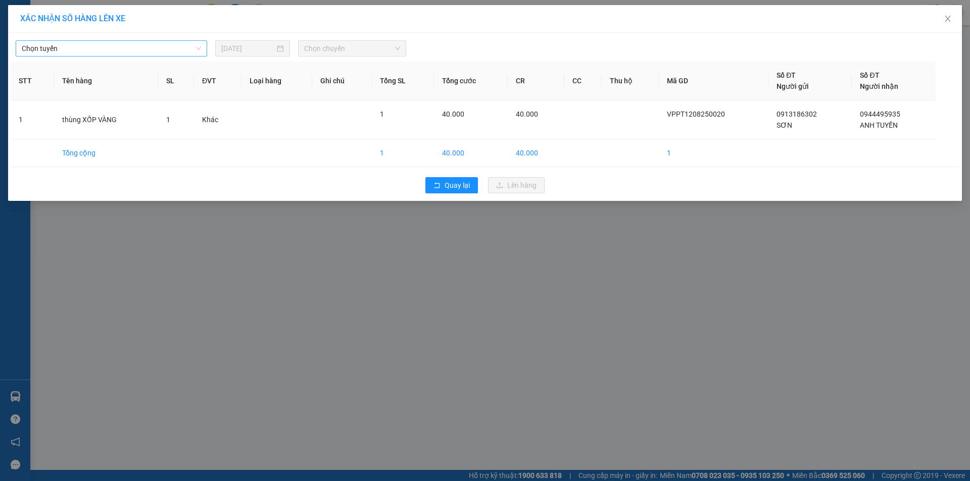
drag, startPoint x: 155, startPoint y: 50, endPoint x: 148, endPoint y: 54, distance: 7.5
click at [155, 50] on span "Chọn tuyến" at bounding box center [111, 48] width 179 height 15
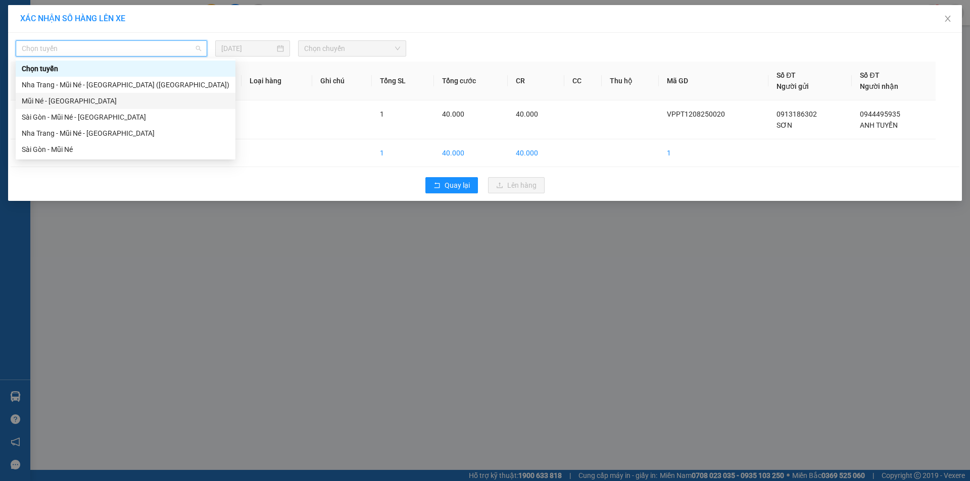
click at [93, 103] on div "Mũi Né - [GEOGRAPHIC_DATA]" at bounding box center [126, 100] width 208 height 11
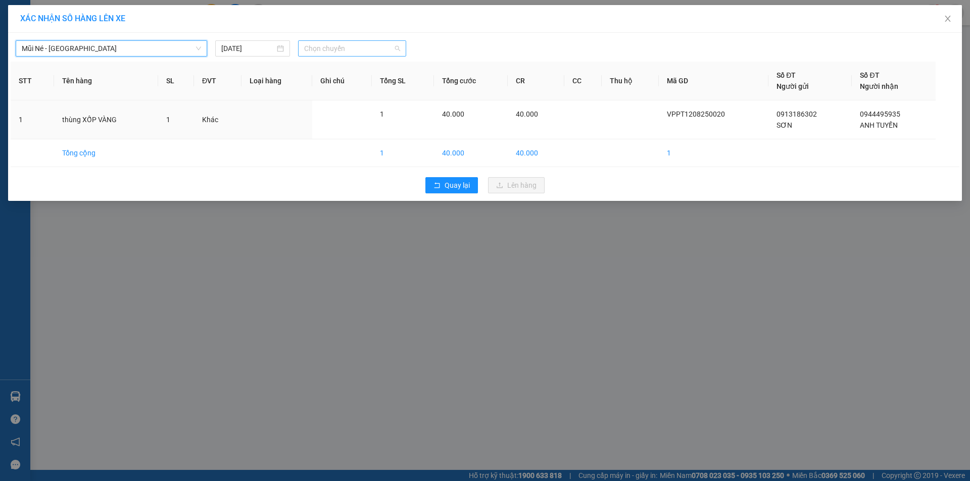
click at [355, 54] on span "Chọn chuyến" at bounding box center [352, 48] width 96 height 15
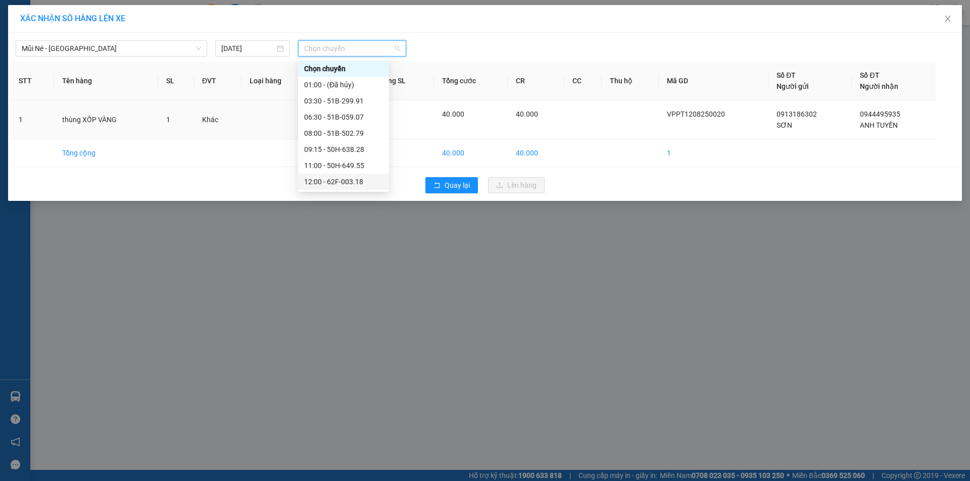
click at [345, 179] on div "12:00 - 62F-003.18" at bounding box center [343, 181] width 79 height 11
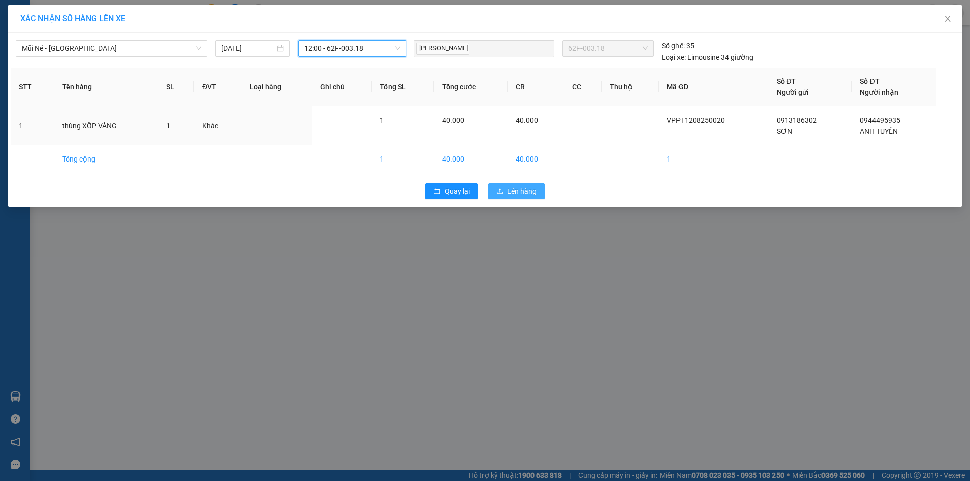
click at [499, 189] on icon "upload" at bounding box center [499, 191] width 7 height 7
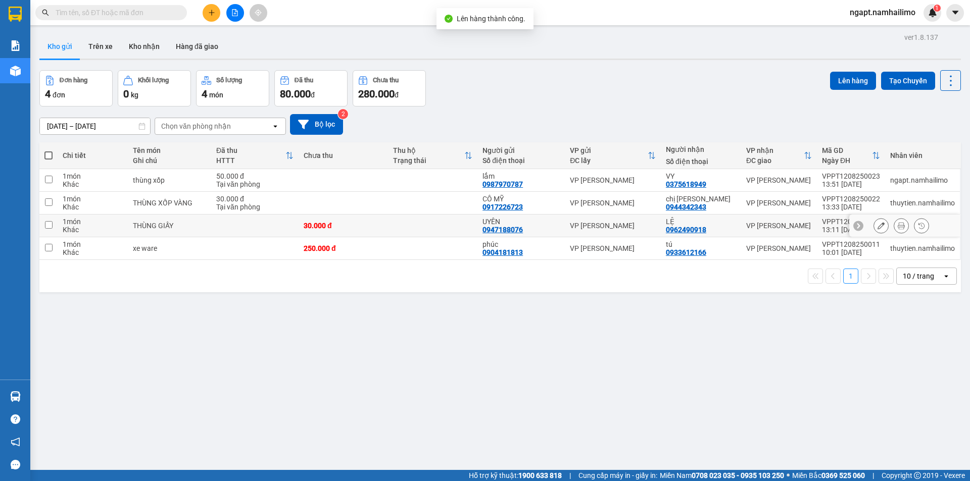
click at [48, 228] on input "checkbox" at bounding box center [49, 225] width 8 height 8
checkbox input "true"
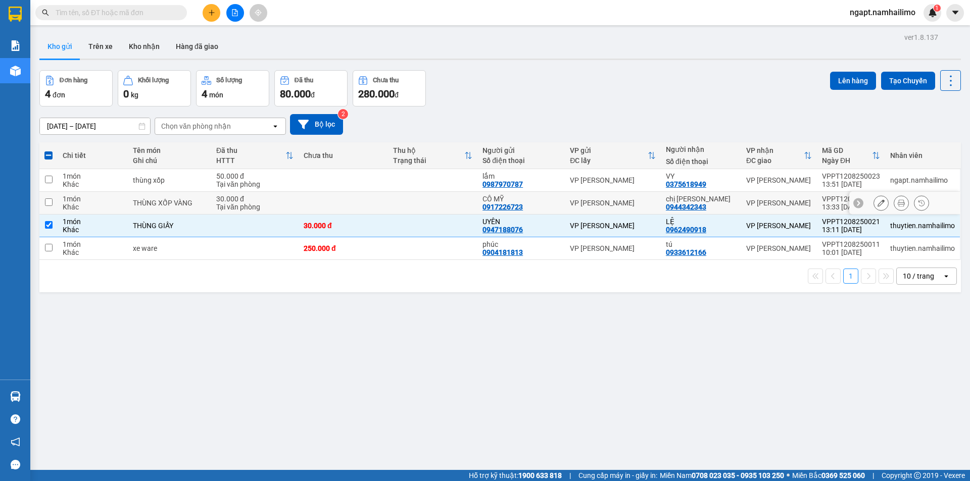
click at [52, 205] on input "checkbox" at bounding box center [49, 203] width 8 height 8
checkbox input "true"
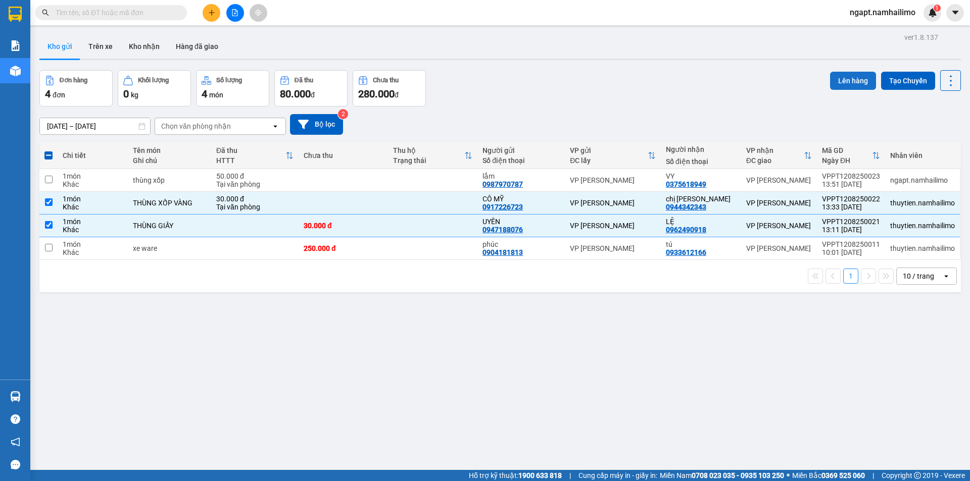
click at [841, 80] on button "Lên hàng" at bounding box center [853, 81] width 46 height 18
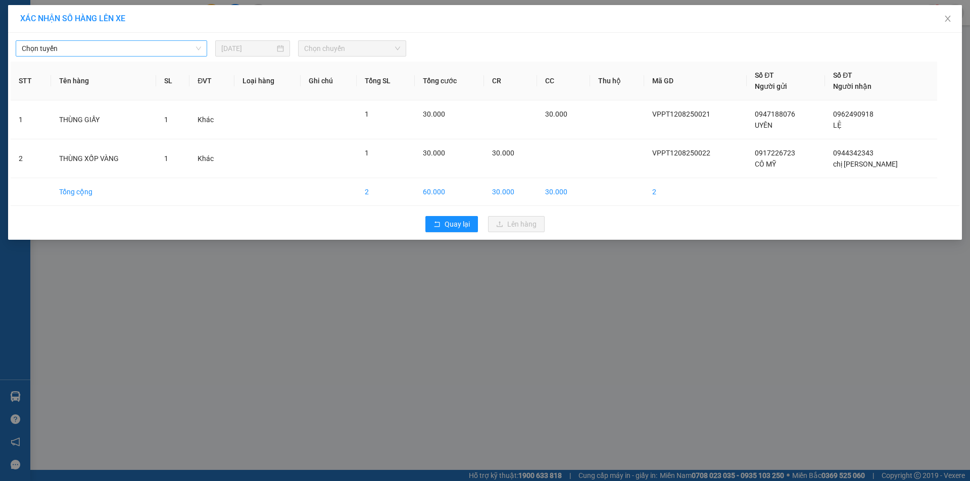
click at [133, 49] on span "Chọn tuyến" at bounding box center [111, 48] width 179 height 15
click at [949, 19] on icon "close" at bounding box center [948, 19] width 8 height 8
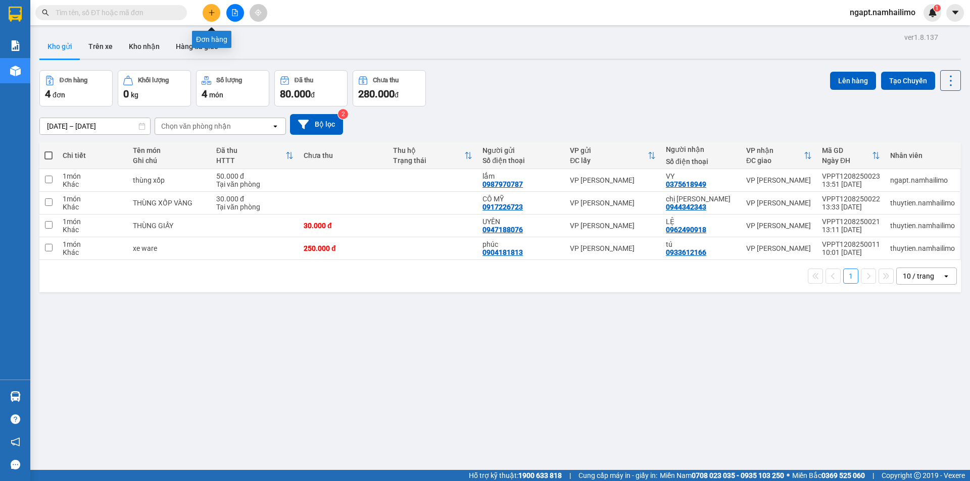
click at [229, 13] on button at bounding box center [235, 13] width 18 height 18
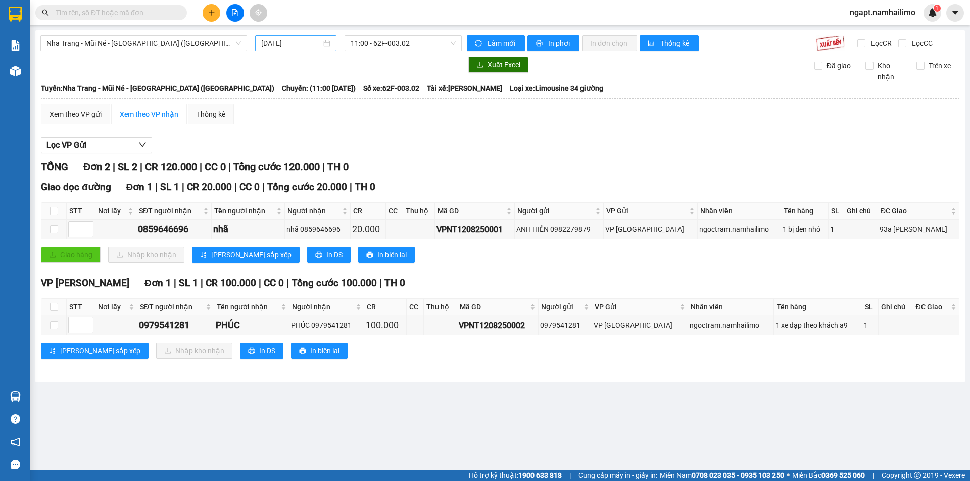
click at [266, 42] on input "[DATE]" at bounding box center [291, 43] width 60 height 11
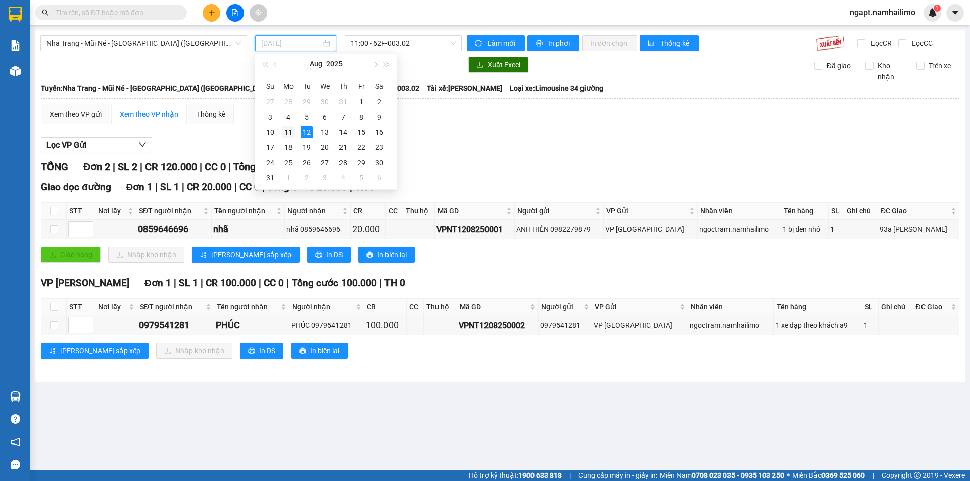
click at [291, 132] on div "11" at bounding box center [288, 132] width 12 height 12
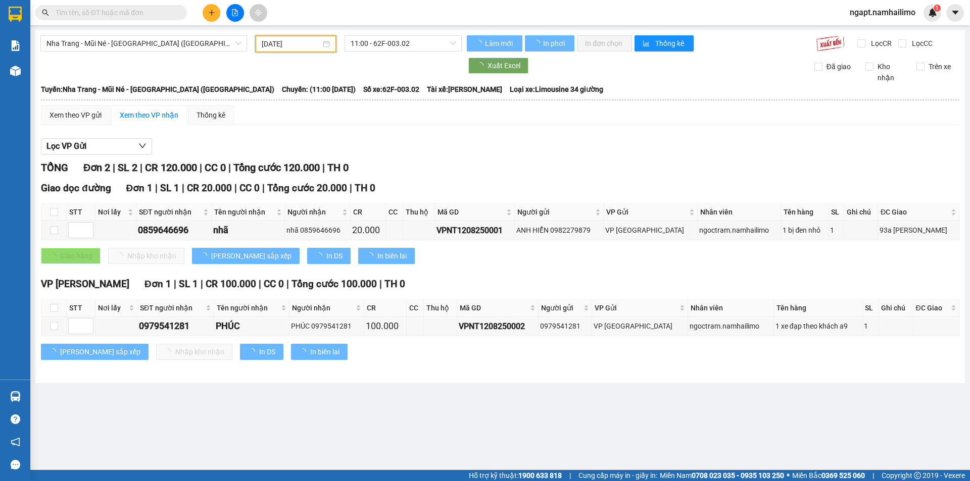
type input "[DATE]"
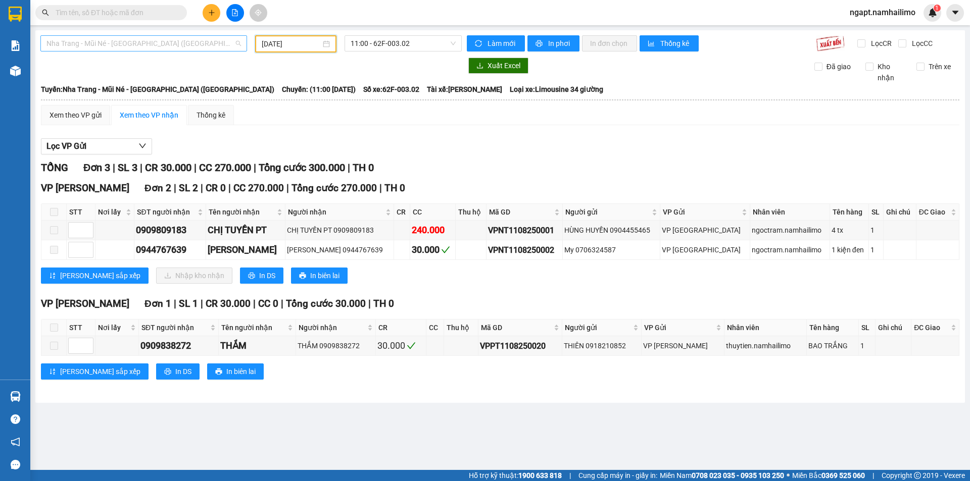
click at [218, 38] on span "Nha Trang - Mũi Né - [GEOGRAPHIC_DATA] ([GEOGRAPHIC_DATA])" at bounding box center [143, 43] width 194 height 15
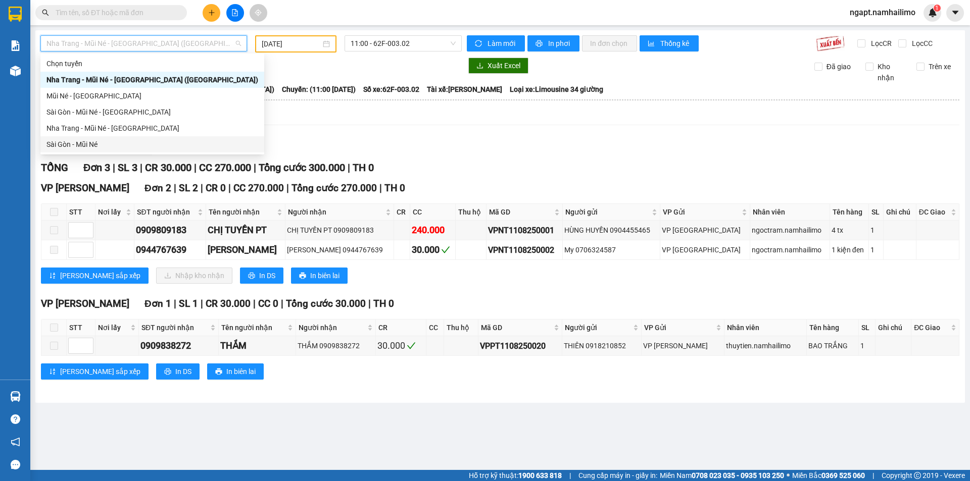
click at [97, 145] on div "Sài Gòn - Mũi Né" at bounding box center [152, 144] width 212 height 11
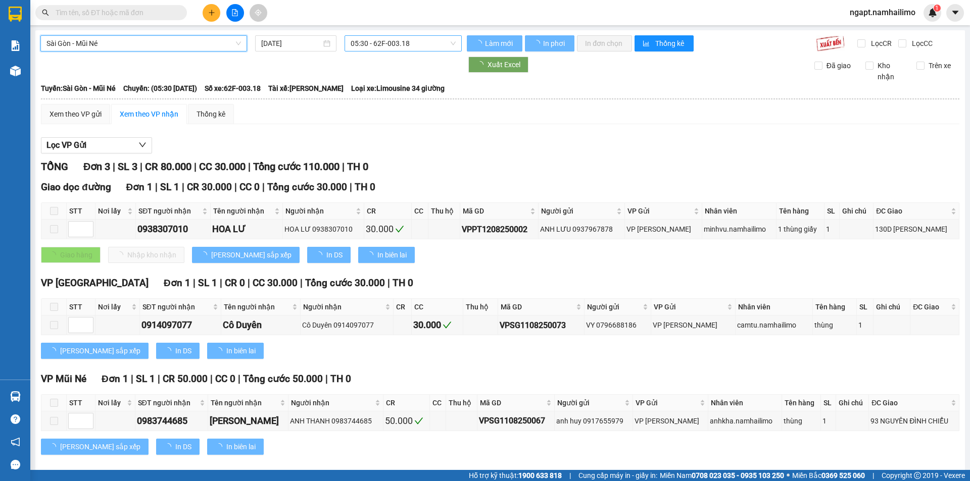
click at [427, 45] on span "05:30 - 62F-003.18" at bounding box center [403, 43] width 105 height 15
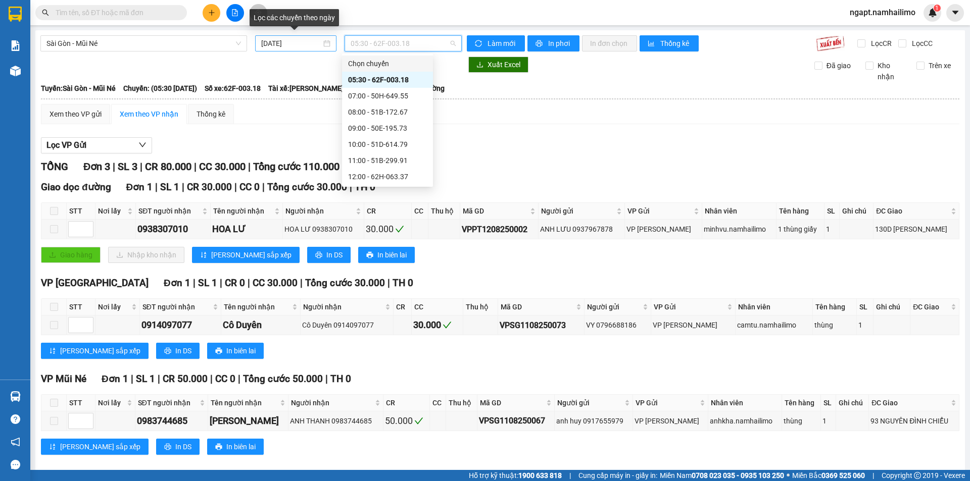
click at [267, 44] on input "[DATE]" at bounding box center [291, 43] width 60 height 11
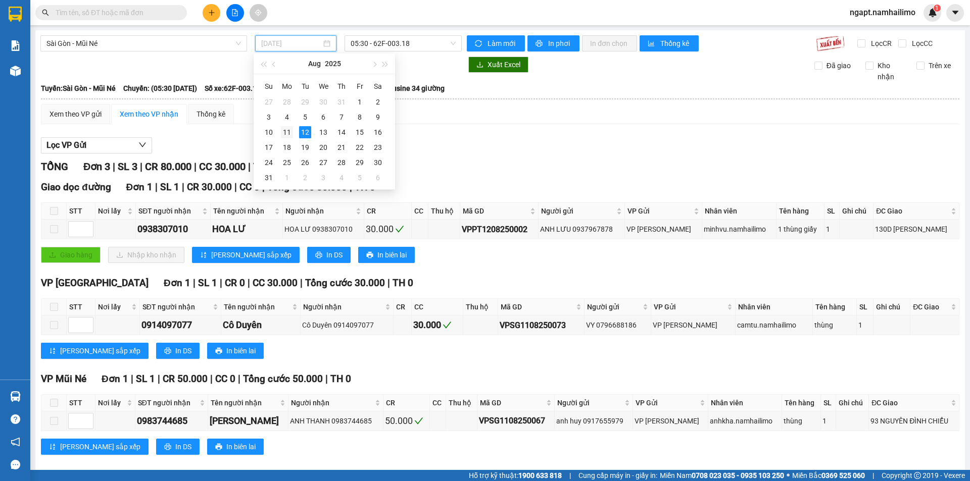
click at [287, 134] on div "11" at bounding box center [287, 132] width 12 height 12
type input "[DATE]"
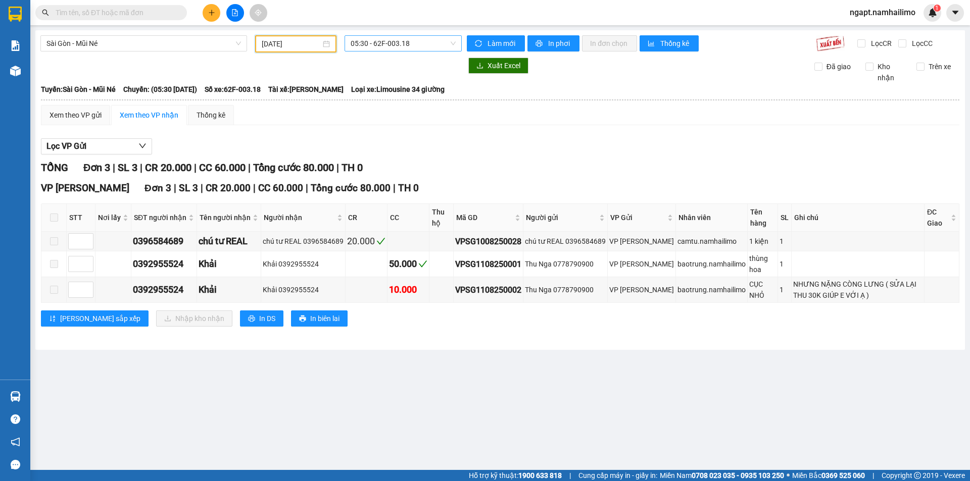
click at [448, 47] on span "05:30 - 62F-003.18" at bounding box center [403, 43] width 105 height 15
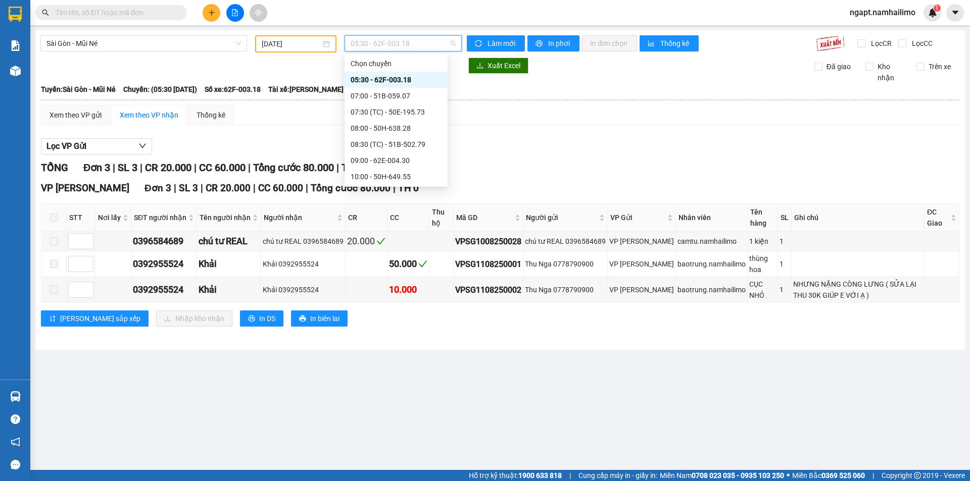
scroll to position [129, 0]
click at [409, 95] on div "14:00 - 51B-172.67" at bounding box center [396, 95] width 91 height 11
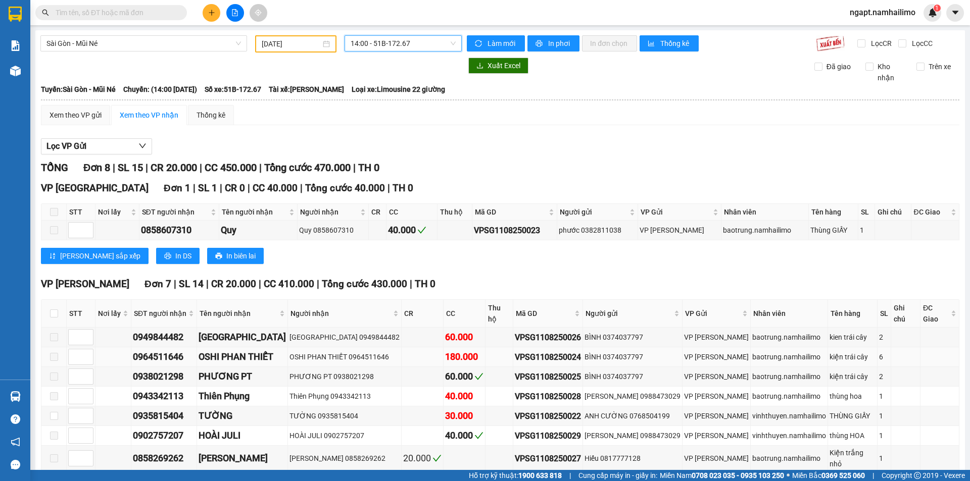
scroll to position [36, 0]
